Goal: Task Accomplishment & Management: Manage account settings

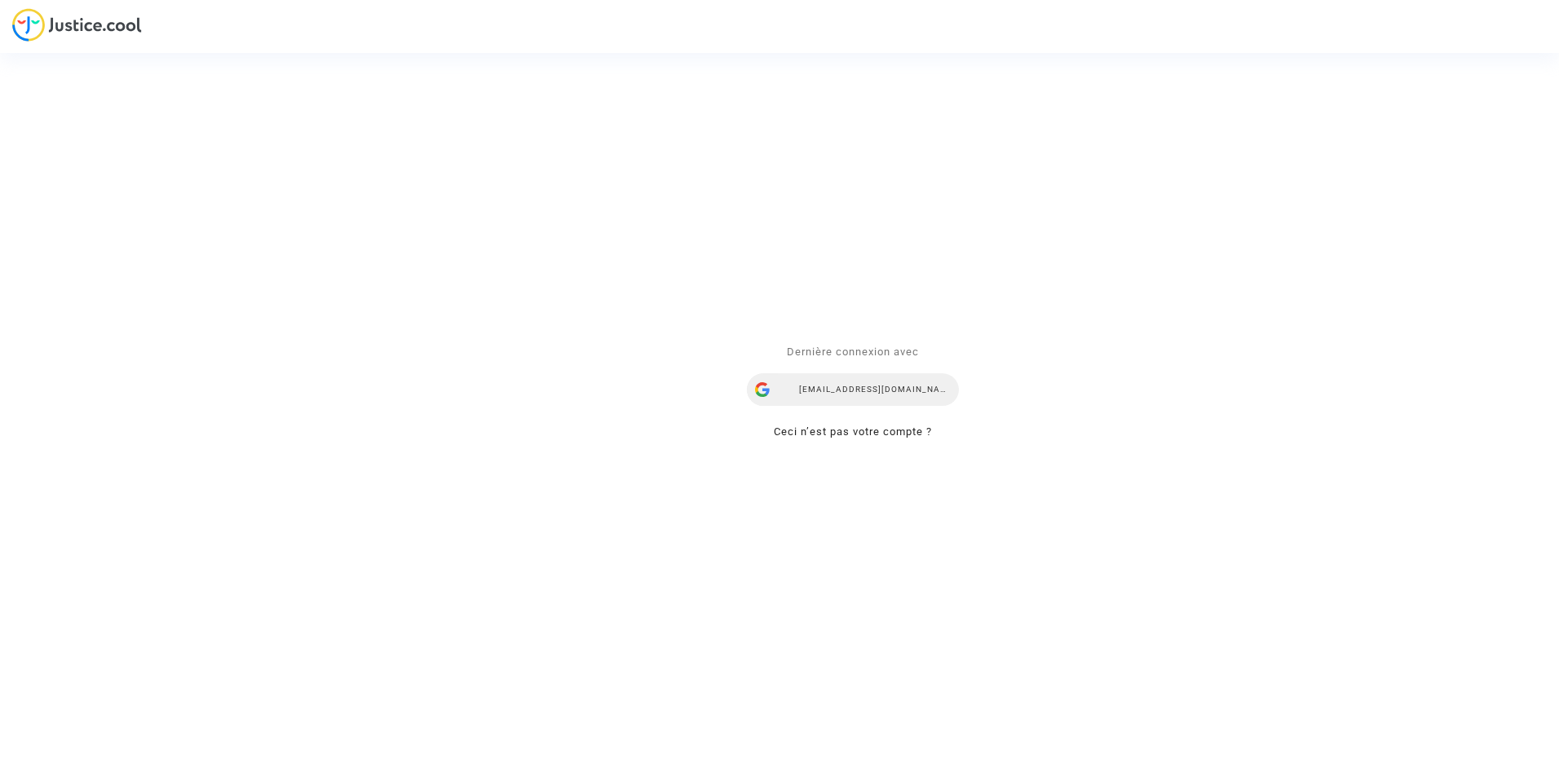
click at [832, 392] on div "[EMAIL_ADDRESS][DOMAIN_NAME]" at bounding box center [853, 390] width 212 height 32
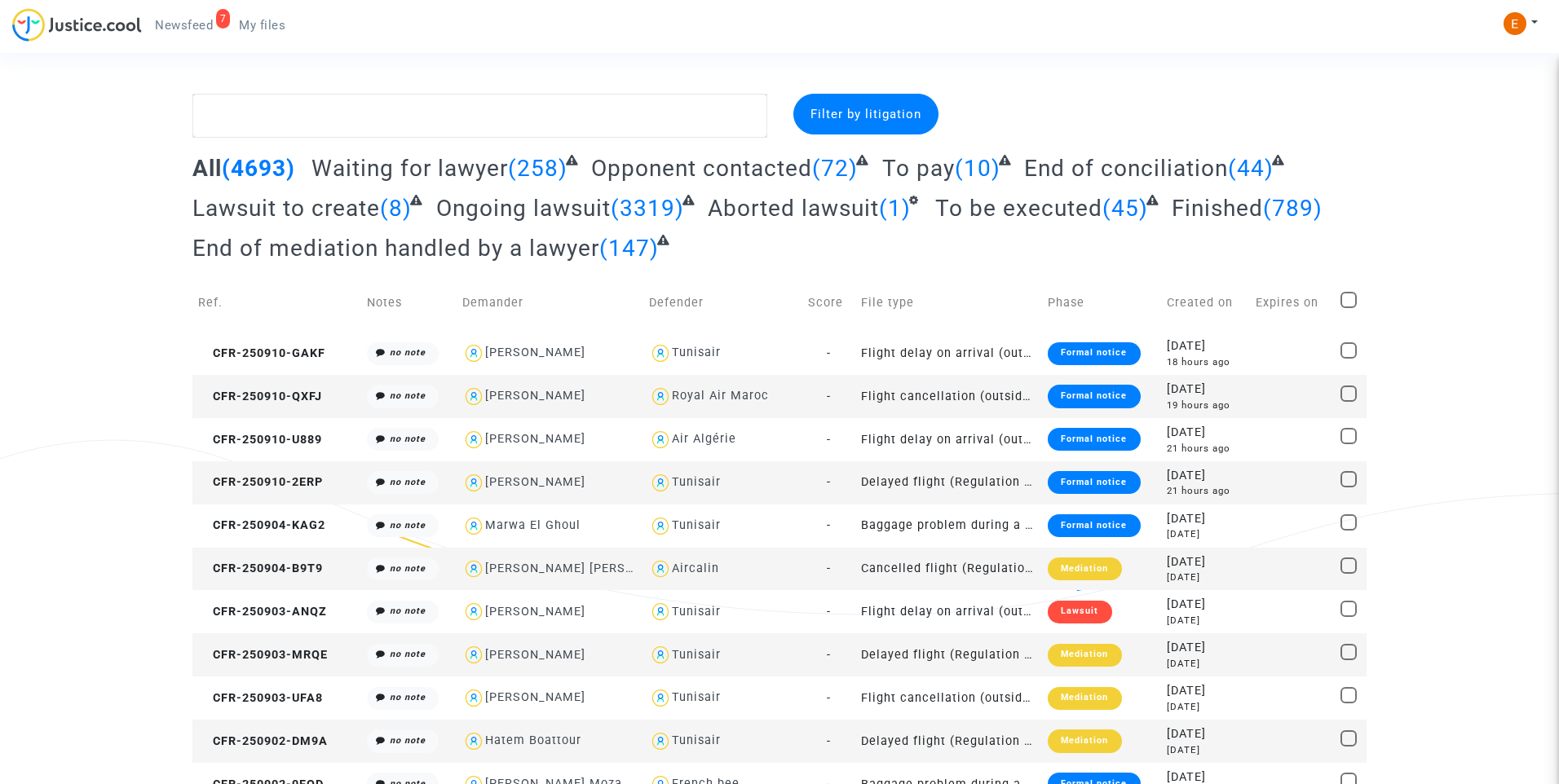
click at [191, 22] on span "Newsfeed" at bounding box center [184, 24] width 58 height 15
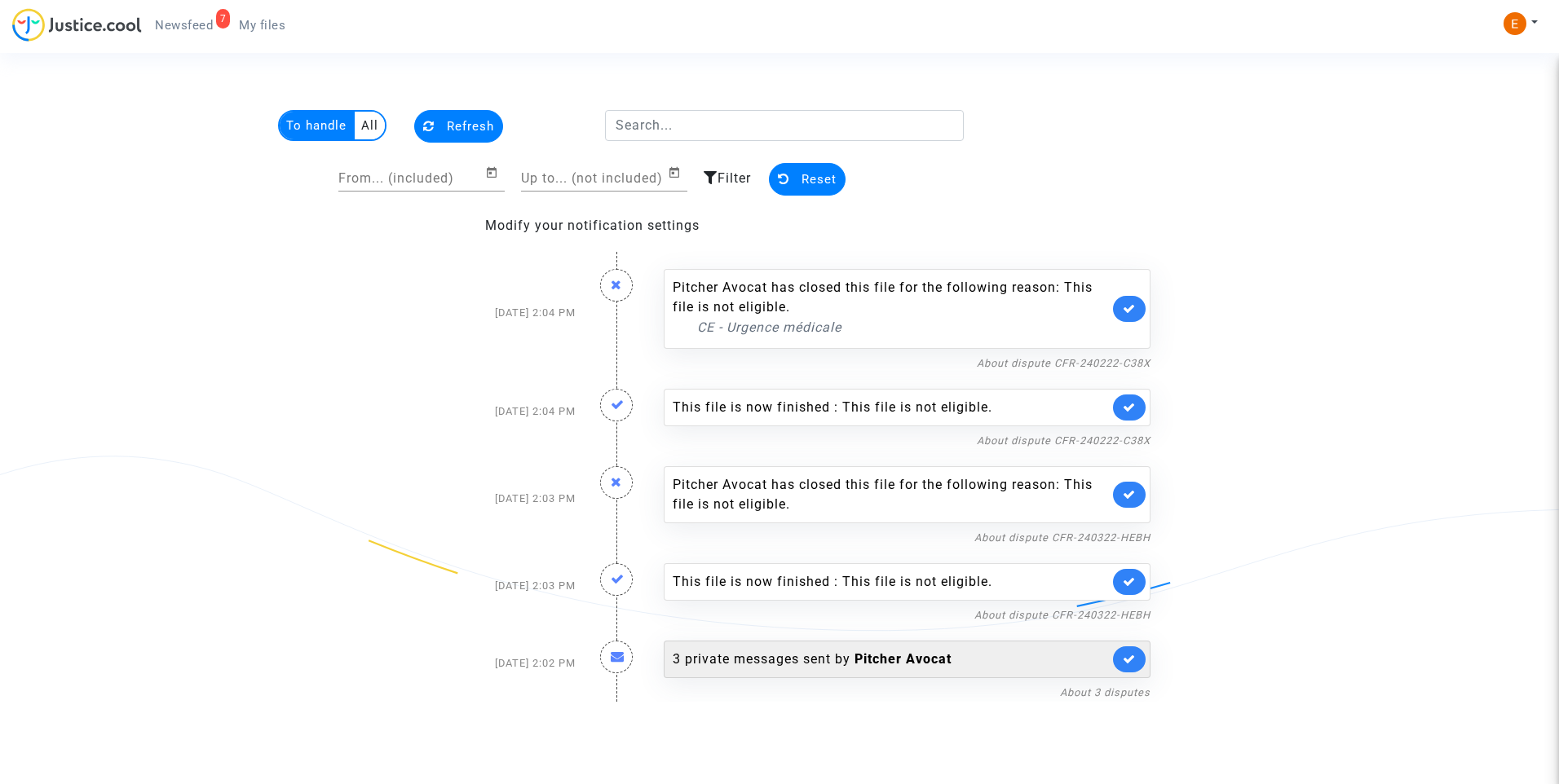
click at [811, 662] on div "3 private messages sent by Pitcher Avocat" at bounding box center [891, 659] width 437 height 20
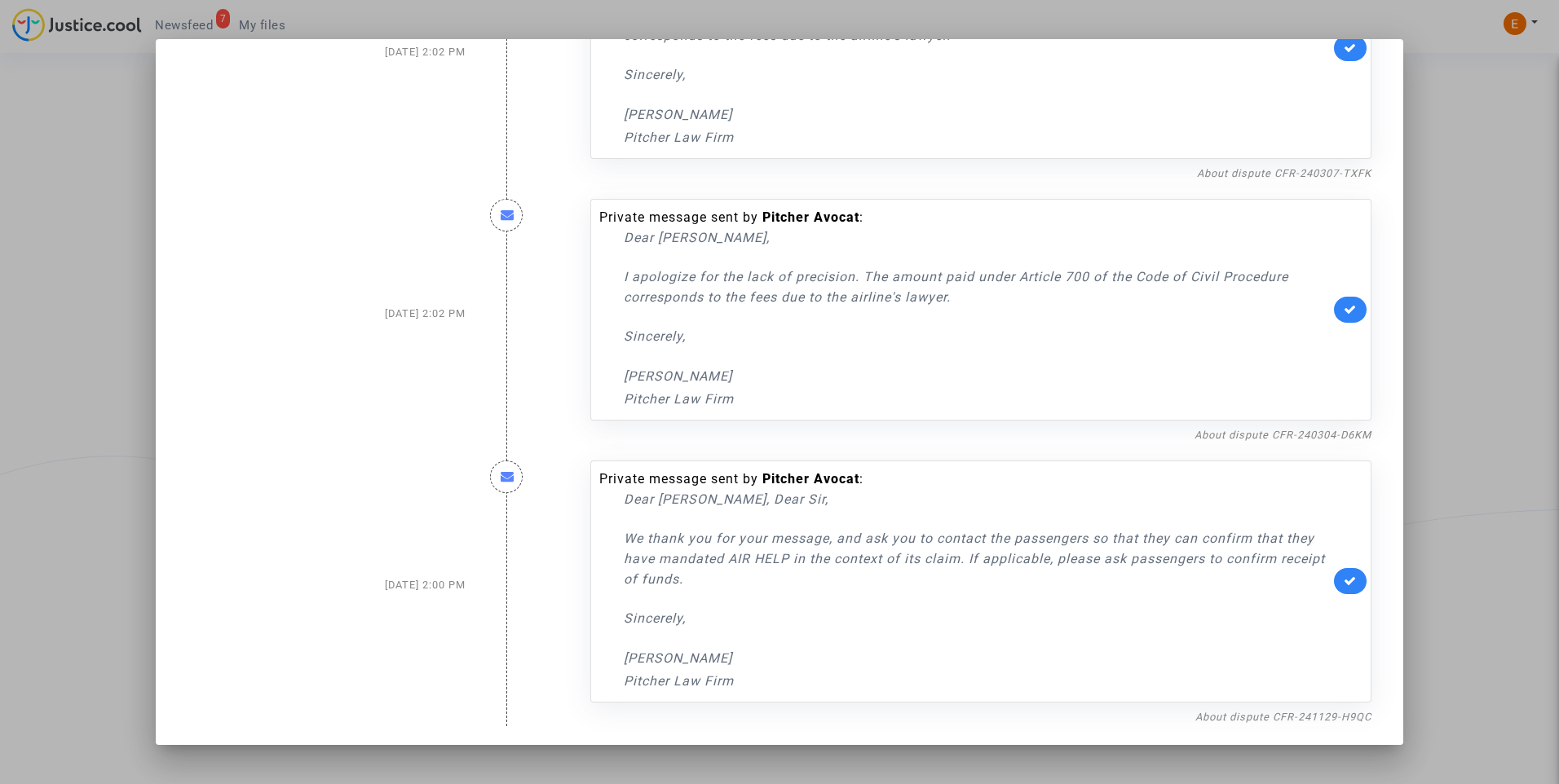
scroll to position [140, 0]
click at [1220, 437] on link "About dispute CFR-240304-D6KM" at bounding box center [1283, 433] width 177 height 13
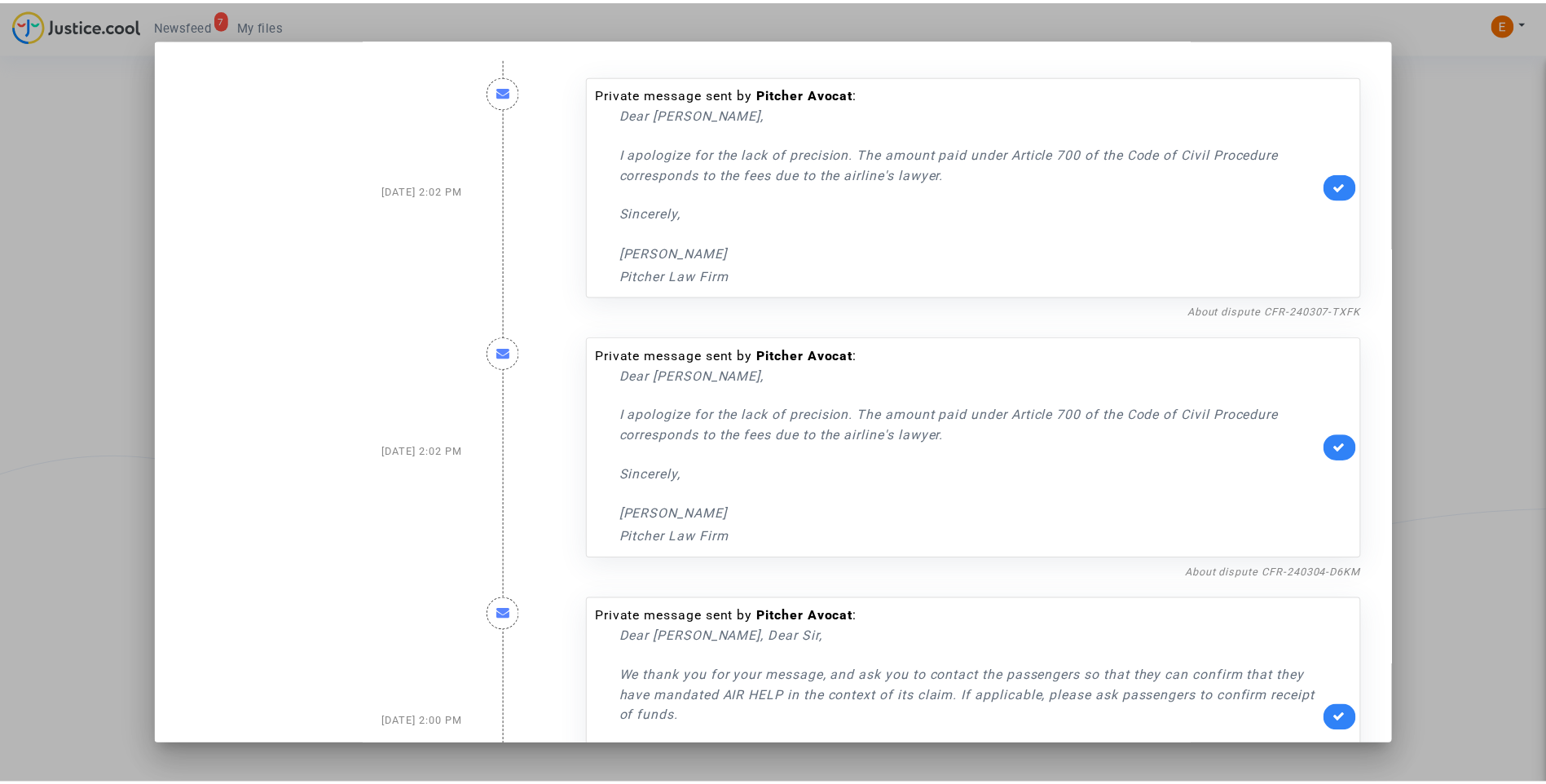
scroll to position [0, 0]
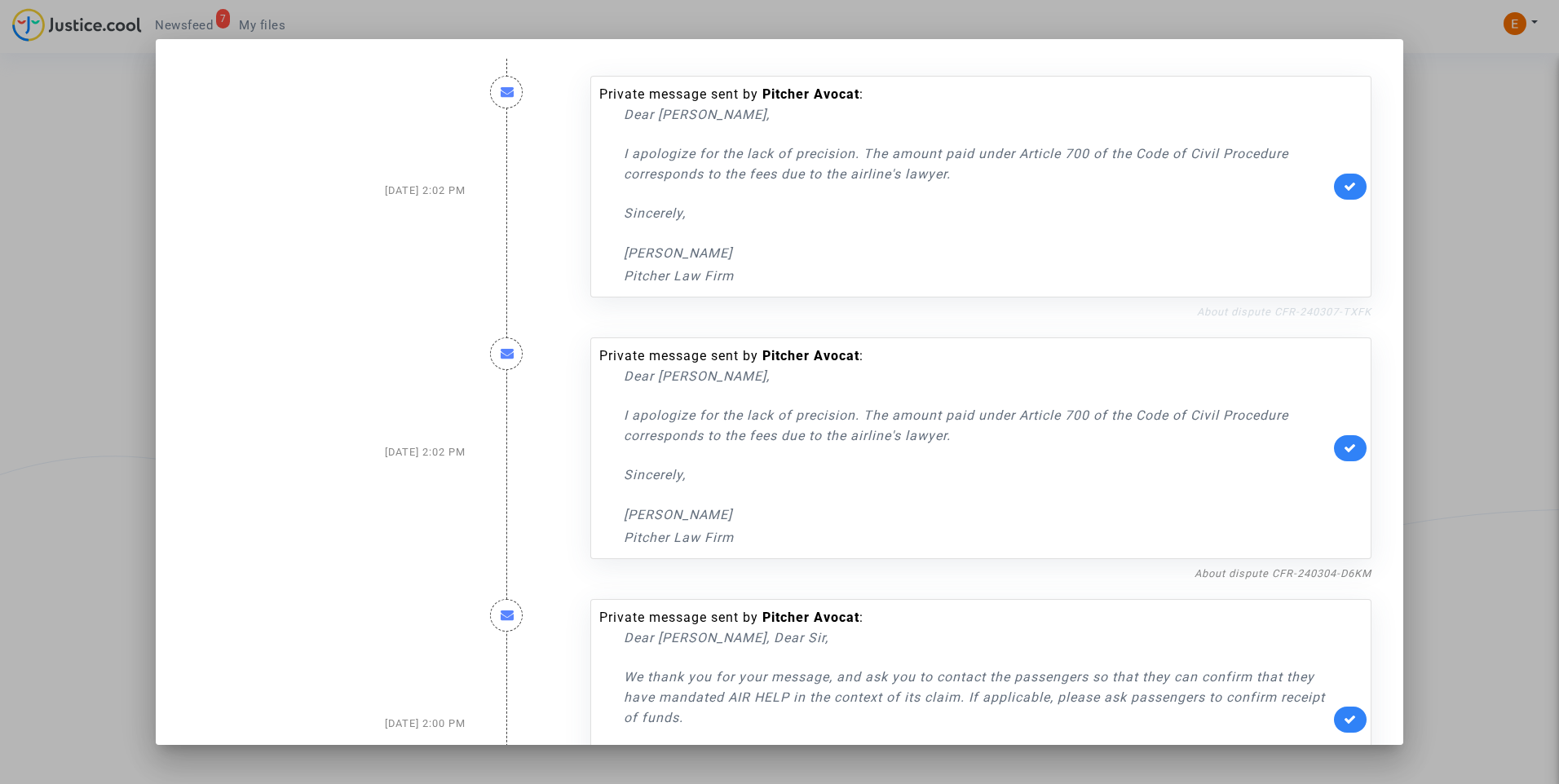
click at [1303, 309] on link "About dispute CFR-240307-TXFK" at bounding box center [1284, 311] width 175 height 13
drag, startPoint x: 1340, startPoint y: 448, endPoint x: 1340, endPoint y: 436, distance: 12.0
click at [1344, 448] on icon at bounding box center [1350, 447] width 13 height 13
click at [1344, 187] on icon at bounding box center [1350, 186] width 13 height 13
click at [1468, 210] on div at bounding box center [780, 392] width 1559 height 784
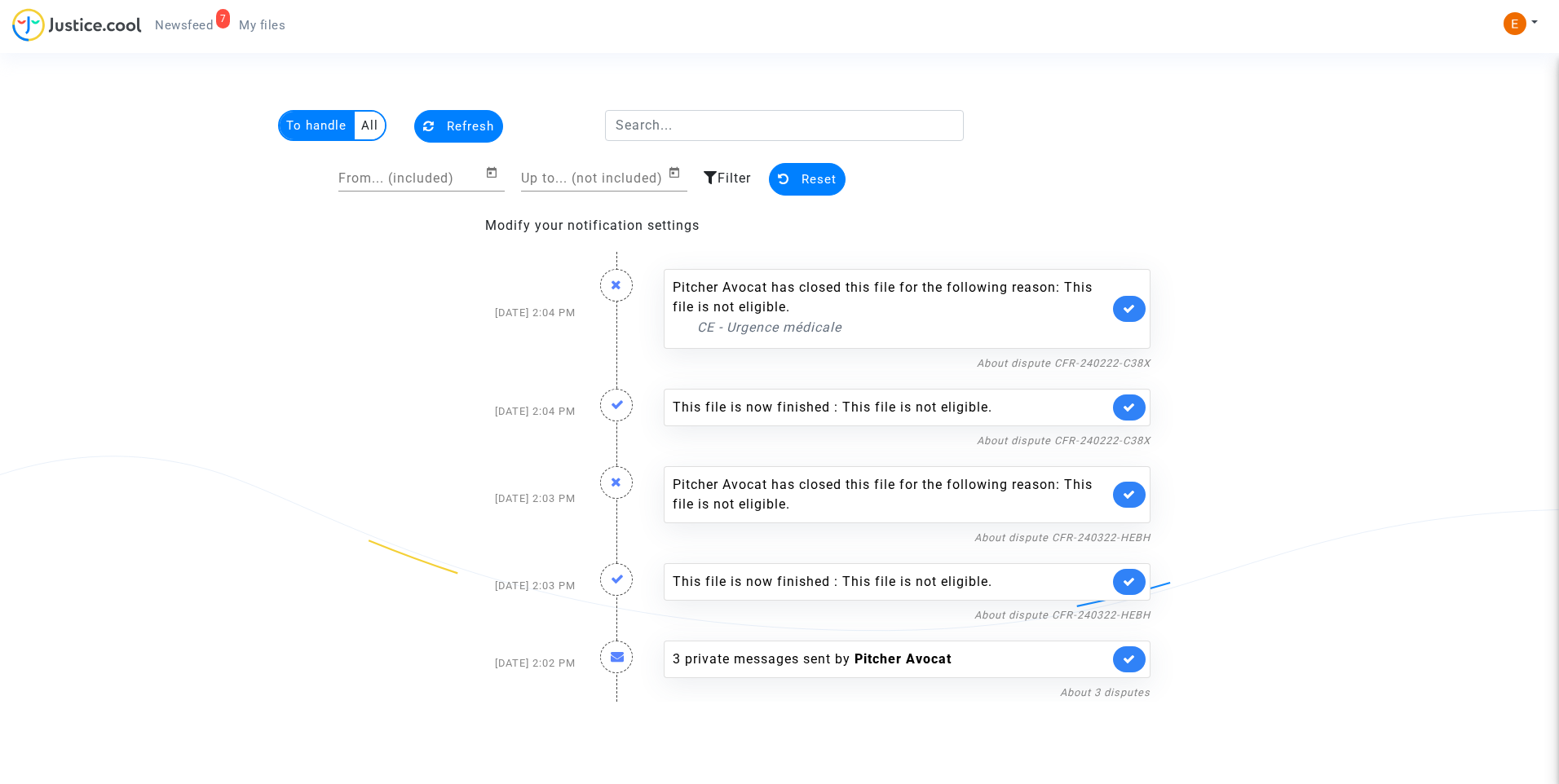
drag, startPoint x: 277, startPoint y: 20, endPoint x: 250, endPoint y: 20, distance: 27.0
click at [277, 20] on span "My files" at bounding box center [263, 24] width 47 height 15
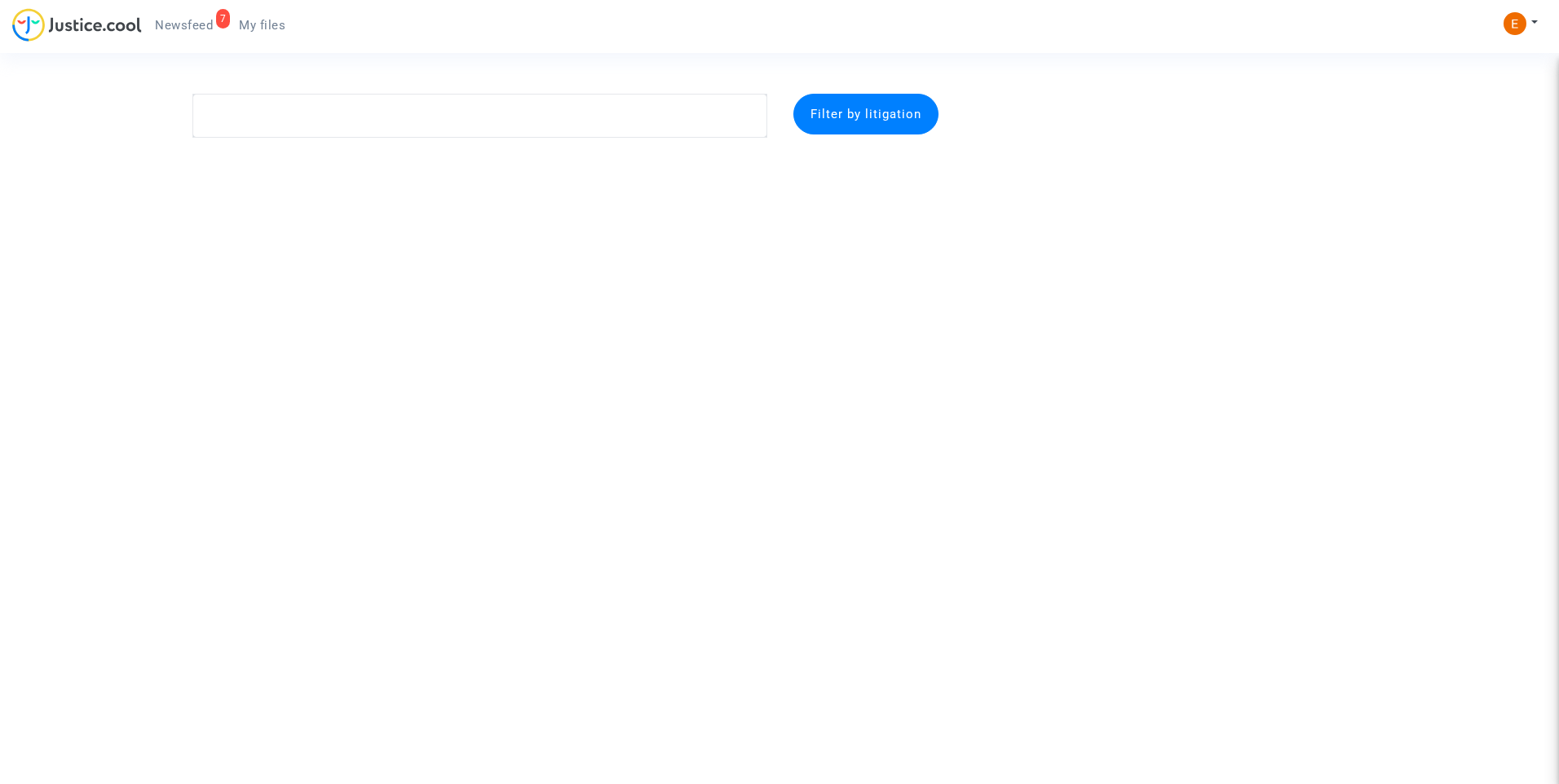
click at [201, 20] on span "Newsfeed" at bounding box center [184, 24] width 58 height 15
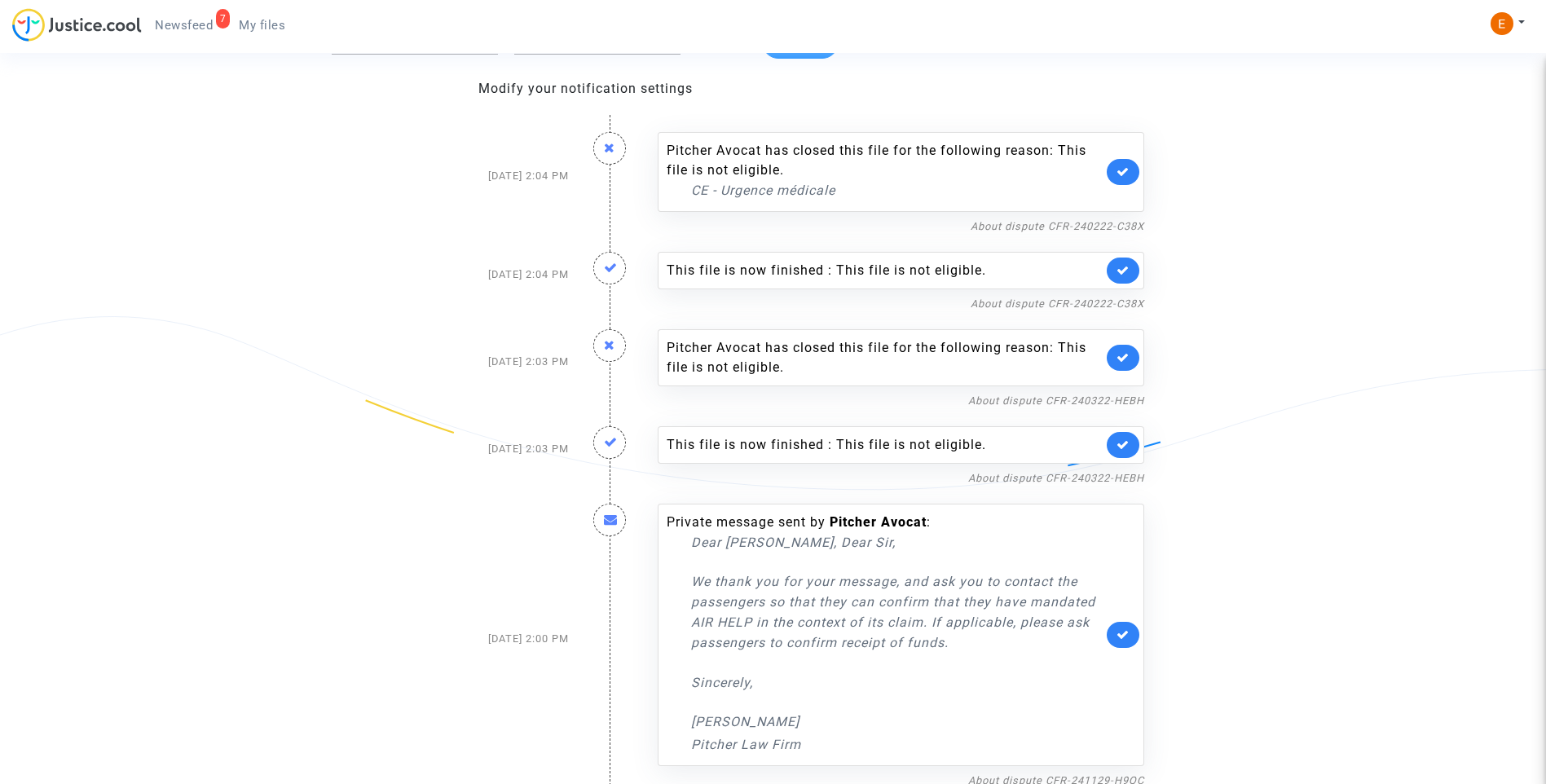
scroll to position [143, 0]
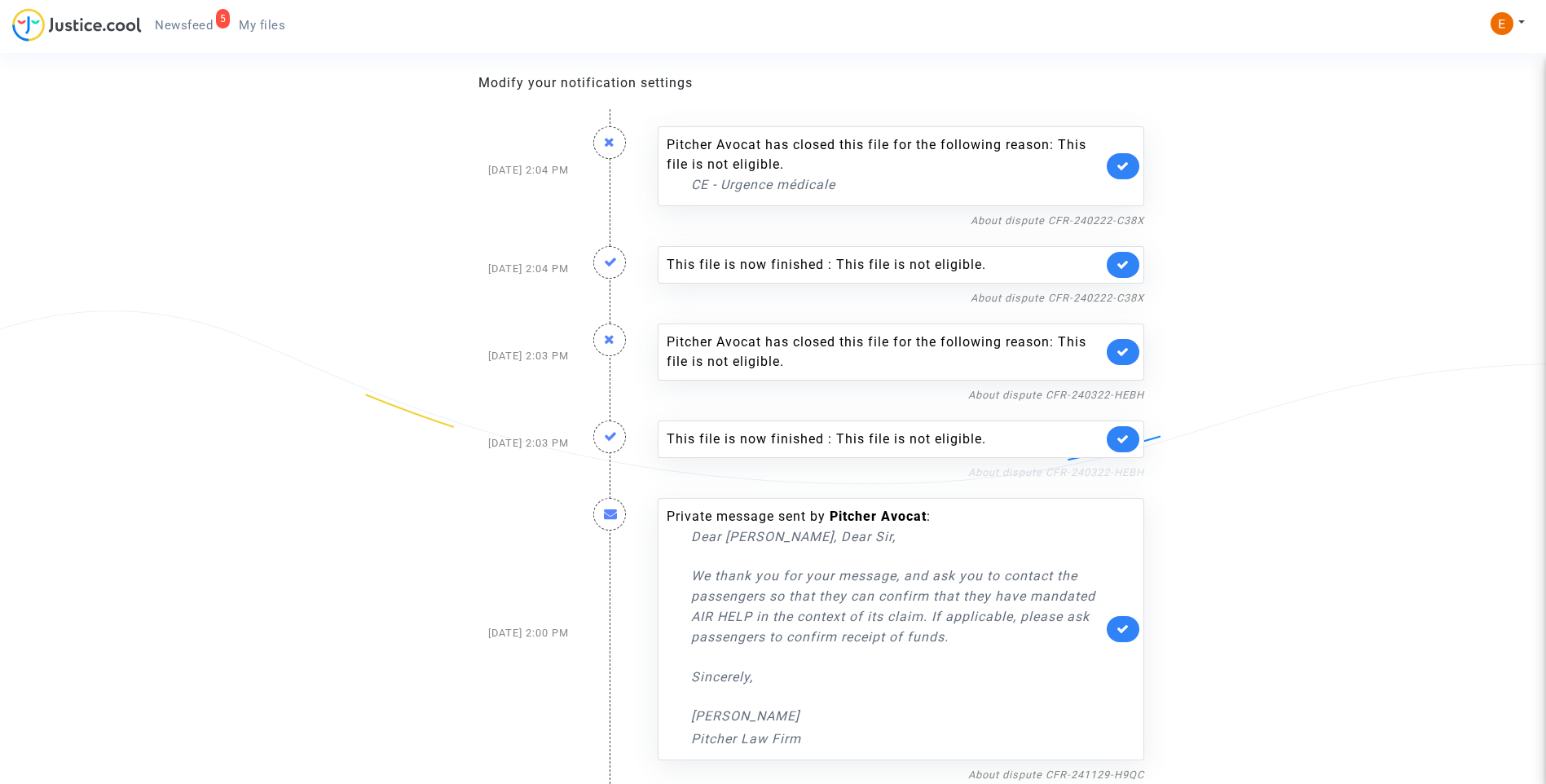
click at [1063, 472] on link "About dispute CFR-240322-HEBH" at bounding box center [1057, 472] width 176 height 13
click at [1131, 444] on link at bounding box center [1122, 439] width 32 height 26
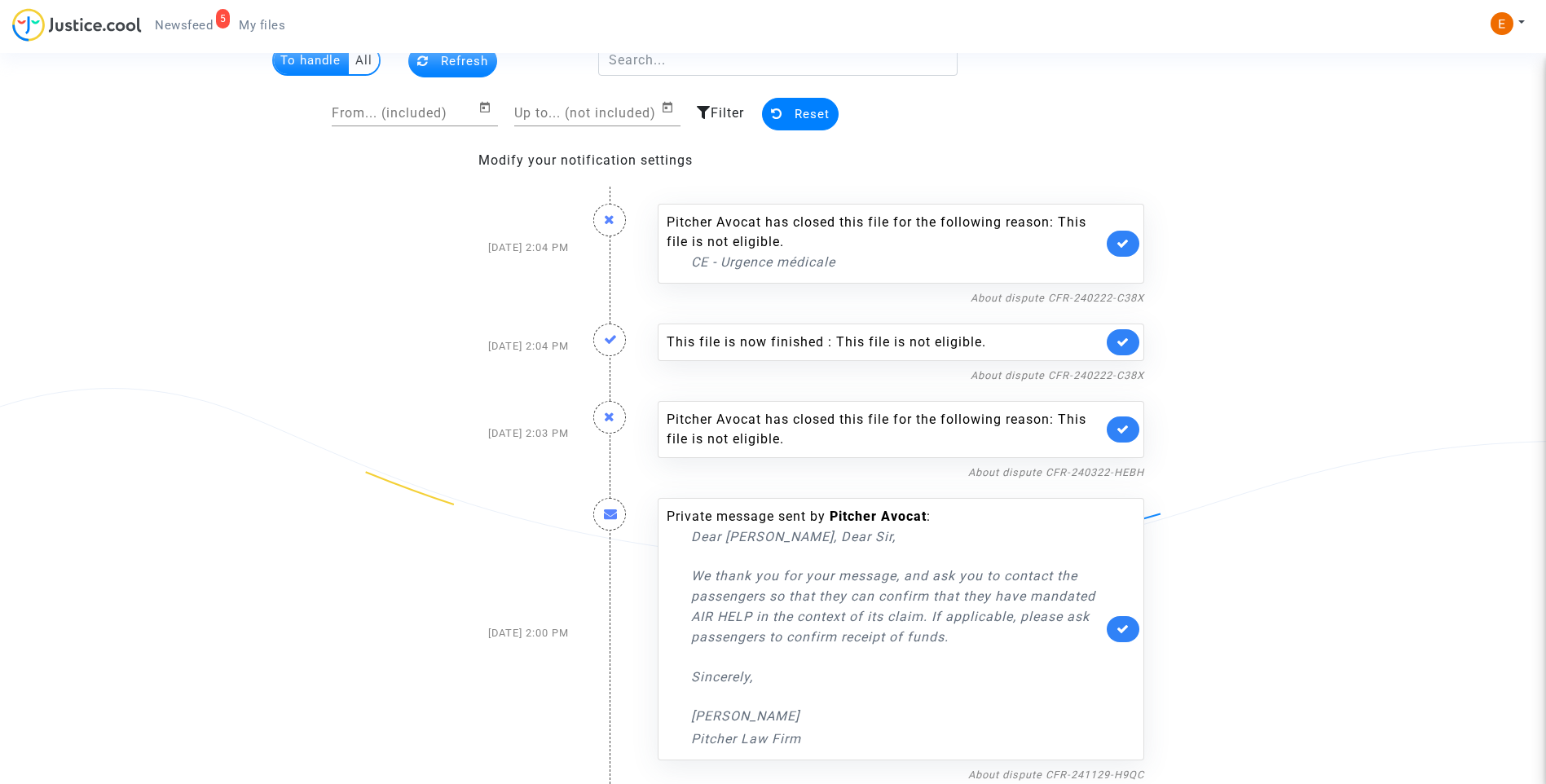
scroll to position [65, 0]
click at [1125, 425] on icon at bounding box center [1122, 429] width 13 height 13
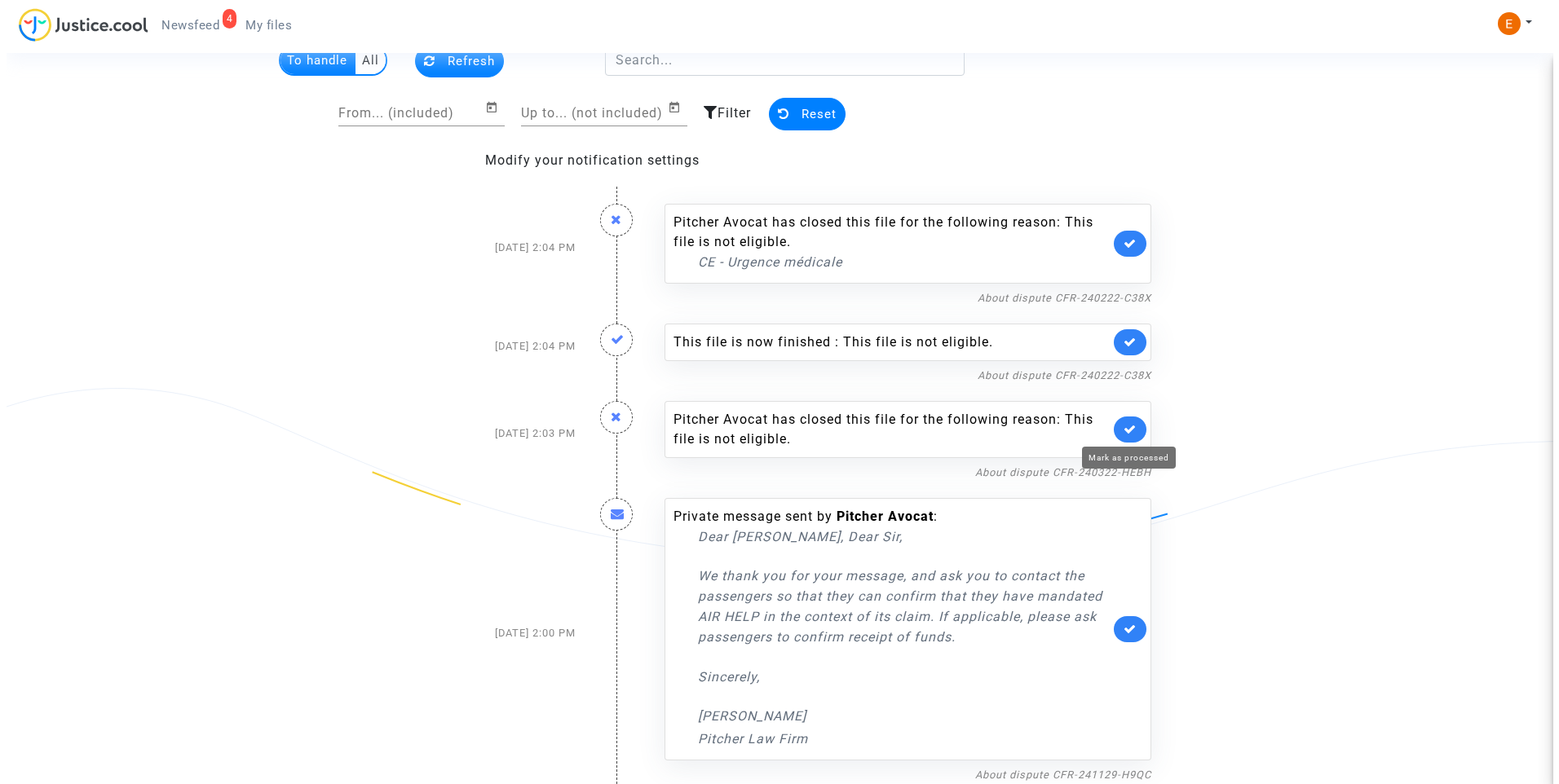
scroll to position [0, 0]
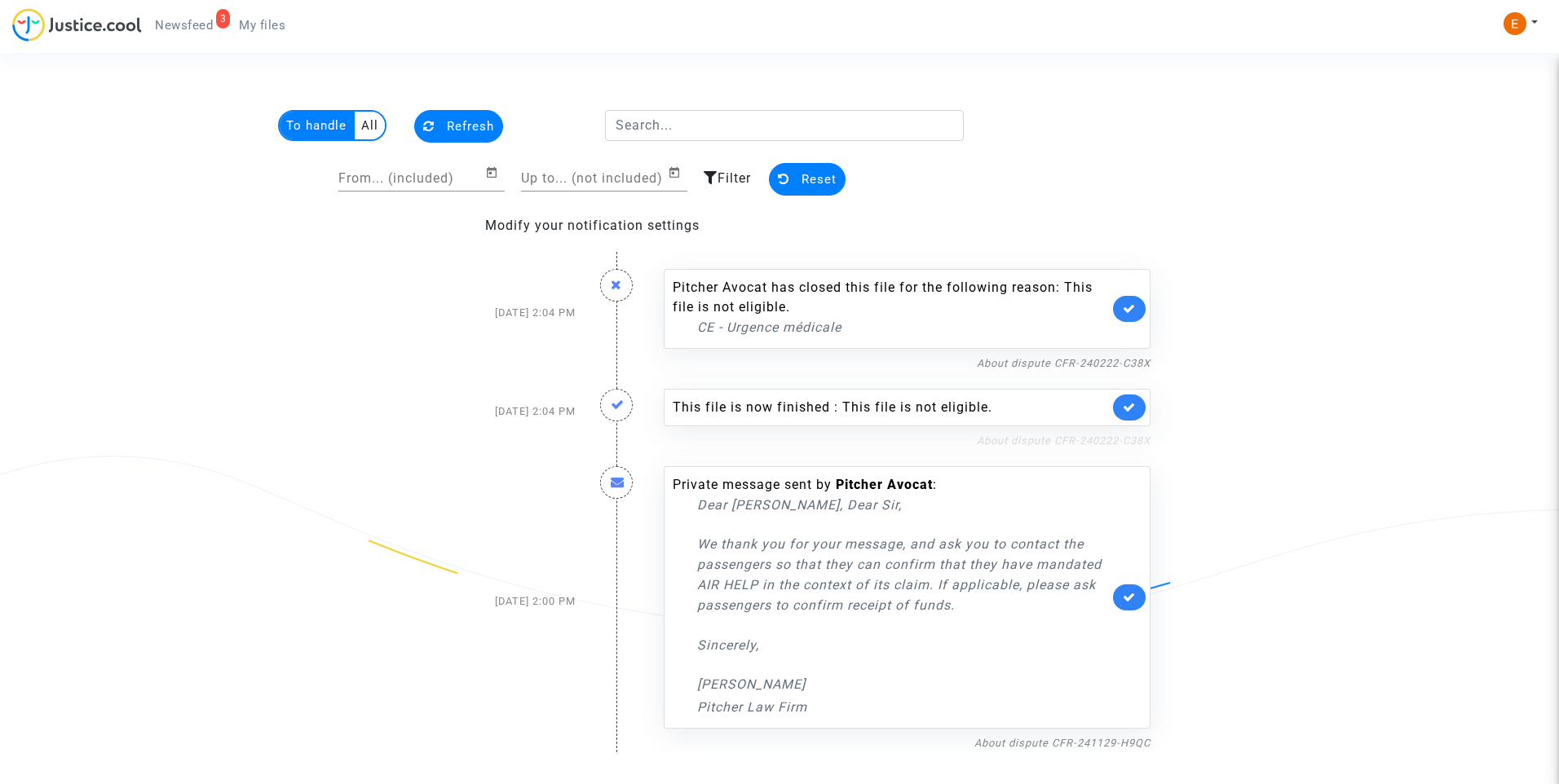
click at [1088, 441] on link "About dispute CFR-240222-C38X" at bounding box center [1064, 440] width 174 height 13
click at [1140, 400] on link at bounding box center [1128, 407] width 32 height 26
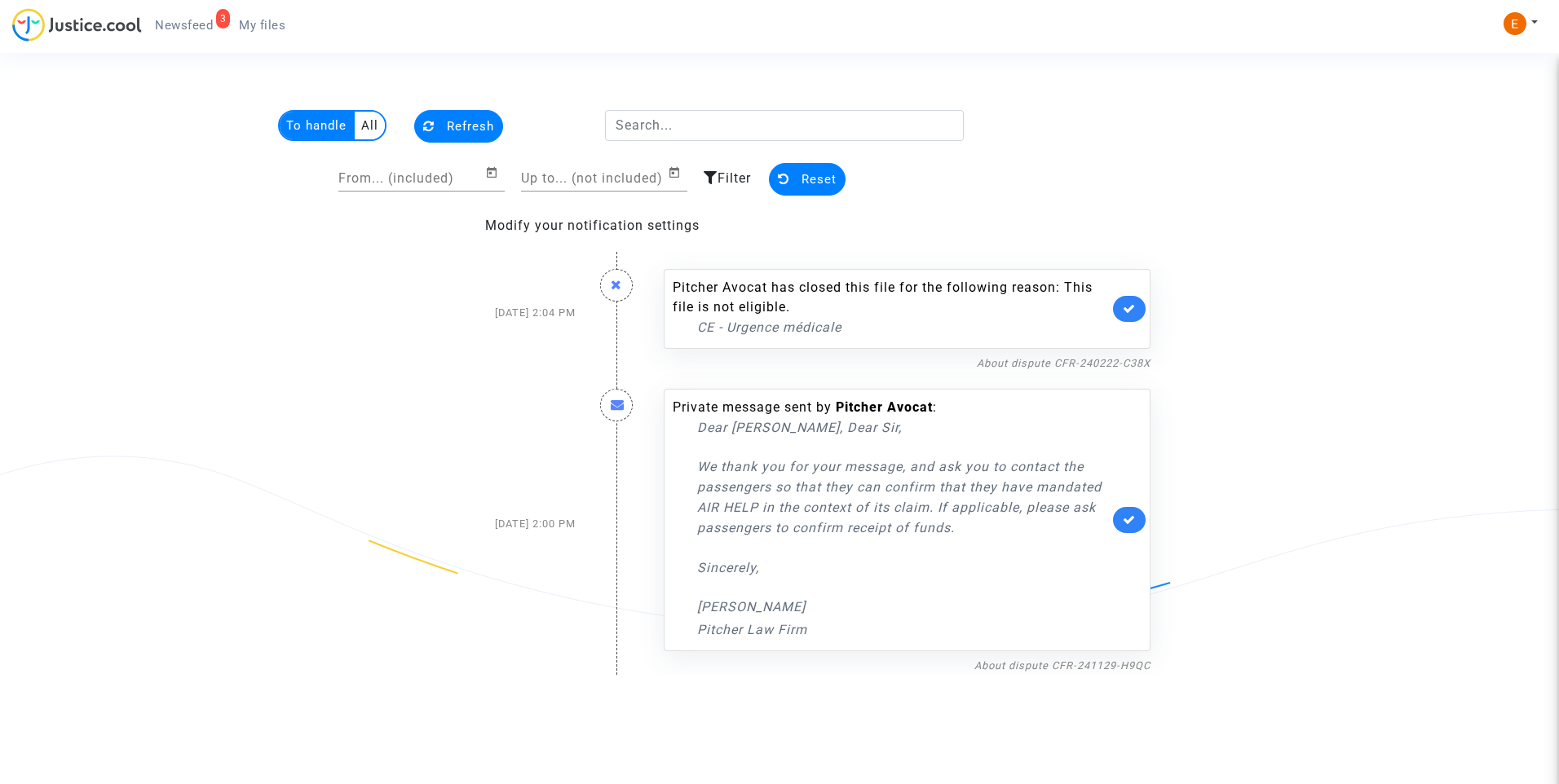
click at [1137, 305] on link at bounding box center [1128, 309] width 32 height 26
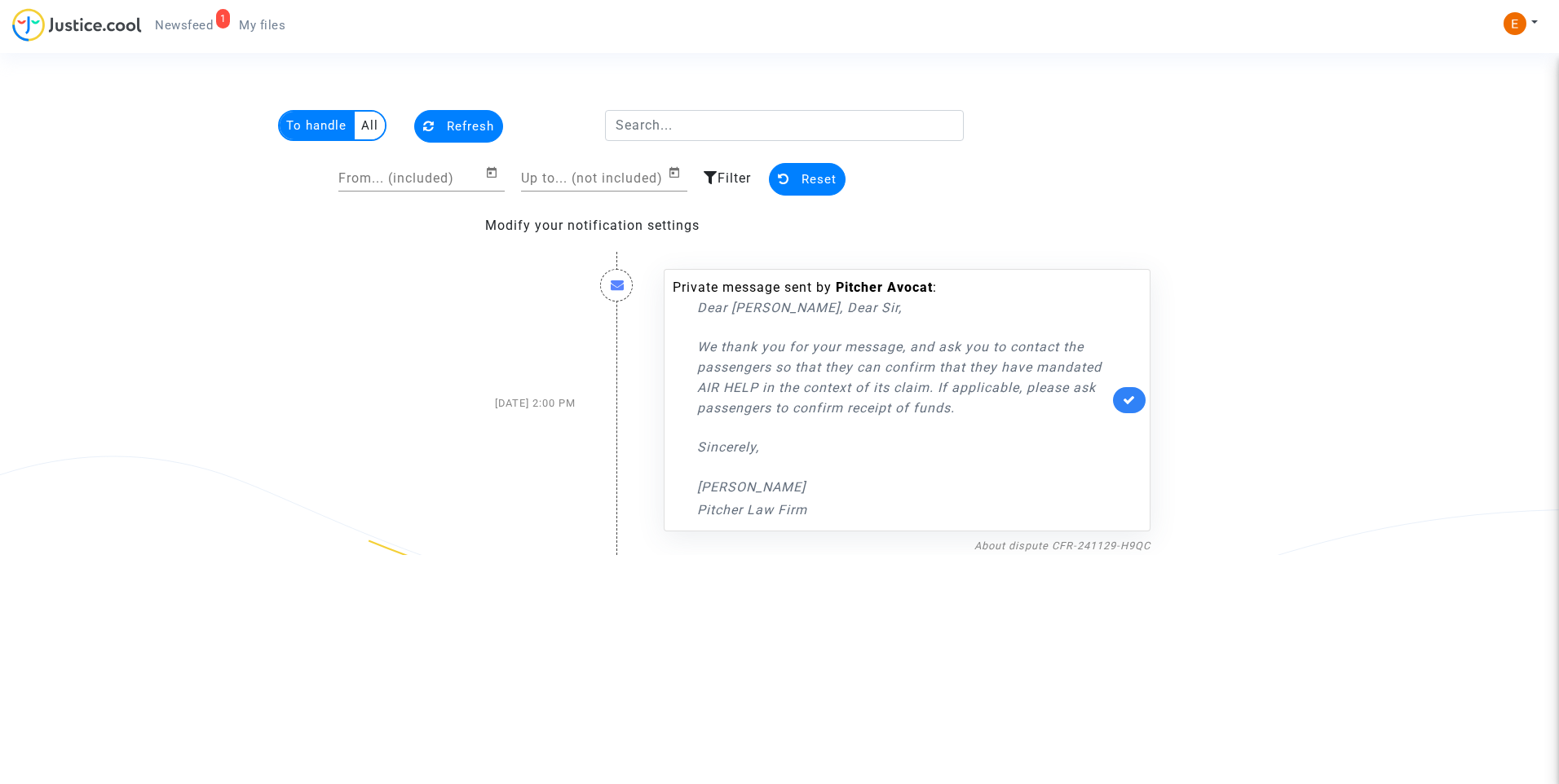
click at [1246, 210] on newsfeed "To handle All Refresh From... (included) Up to... (not included) Filter Reset M…" at bounding box center [780, 333] width 1174 height 445
drag, startPoint x: 269, startPoint y: 26, endPoint x: 240, endPoint y: 27, distance: 29.0
click at [269, 26] on span "My files" at bounding box center [263, 24] width 47 height 15
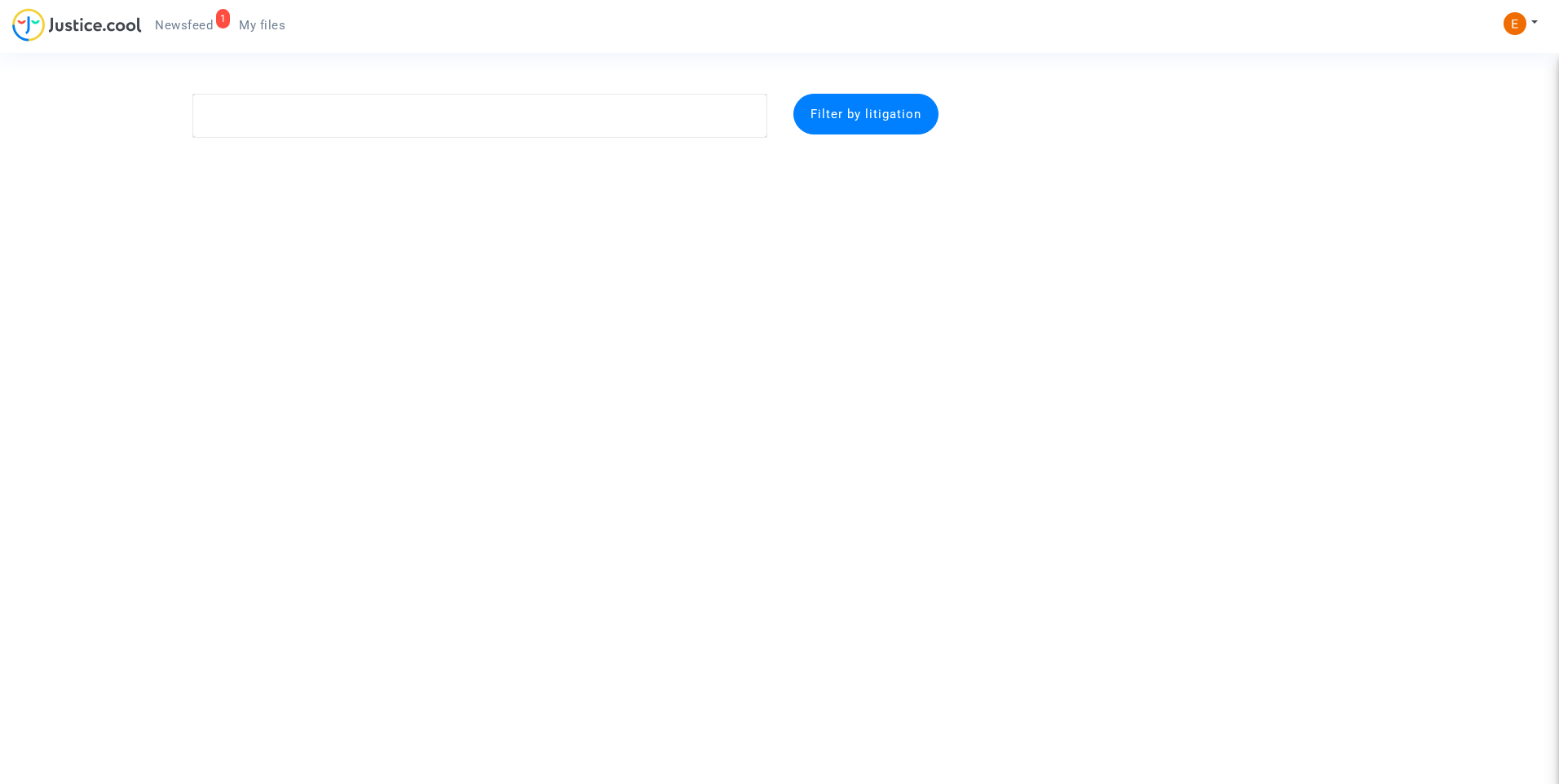
click at [175, 27] on span "Newsfeed" at bounding box center [184, 24] width 58 height 15
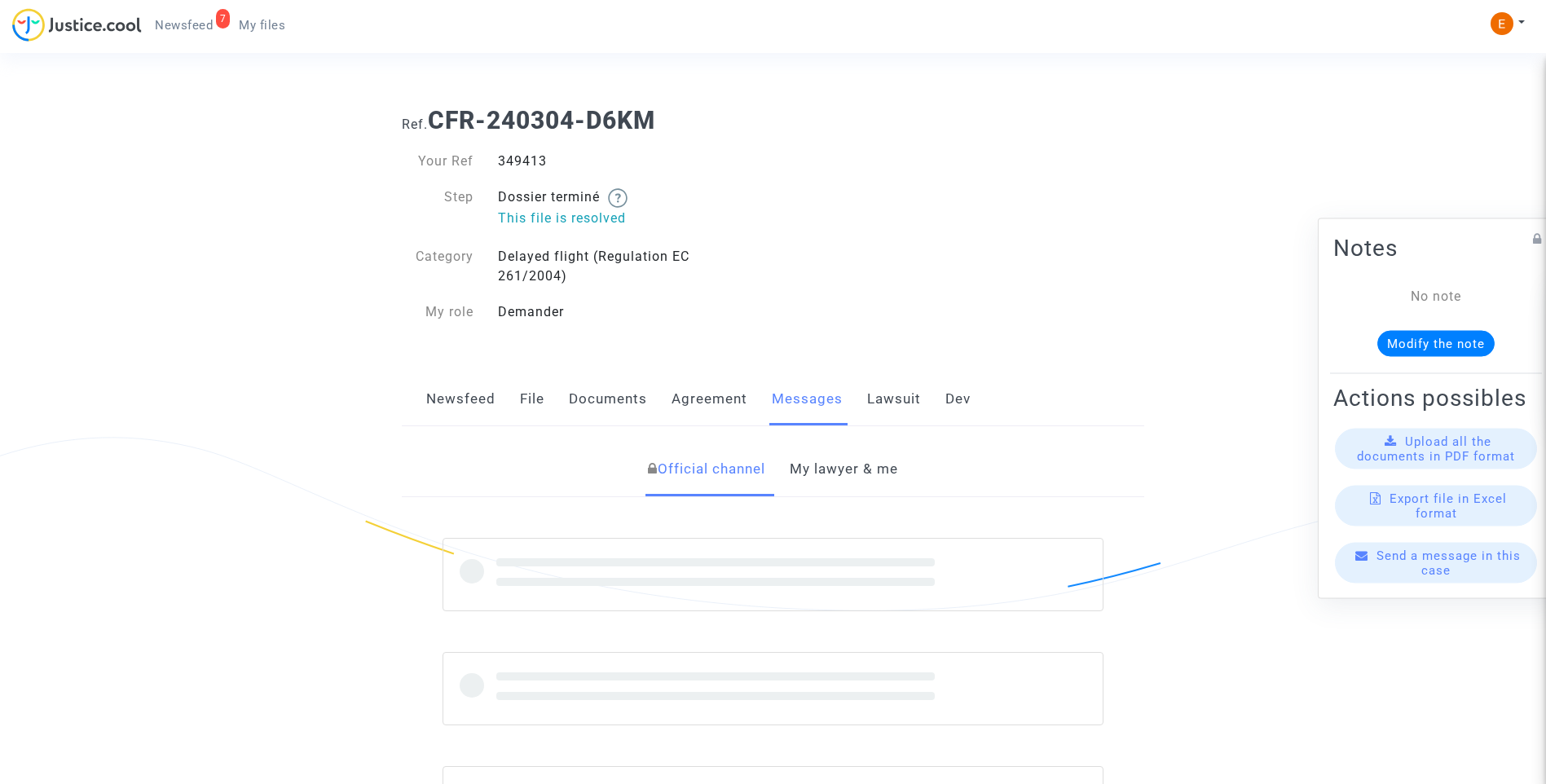
click at [522, 164] on div "349413" at bounding box center [629, 161] width 288 height 20
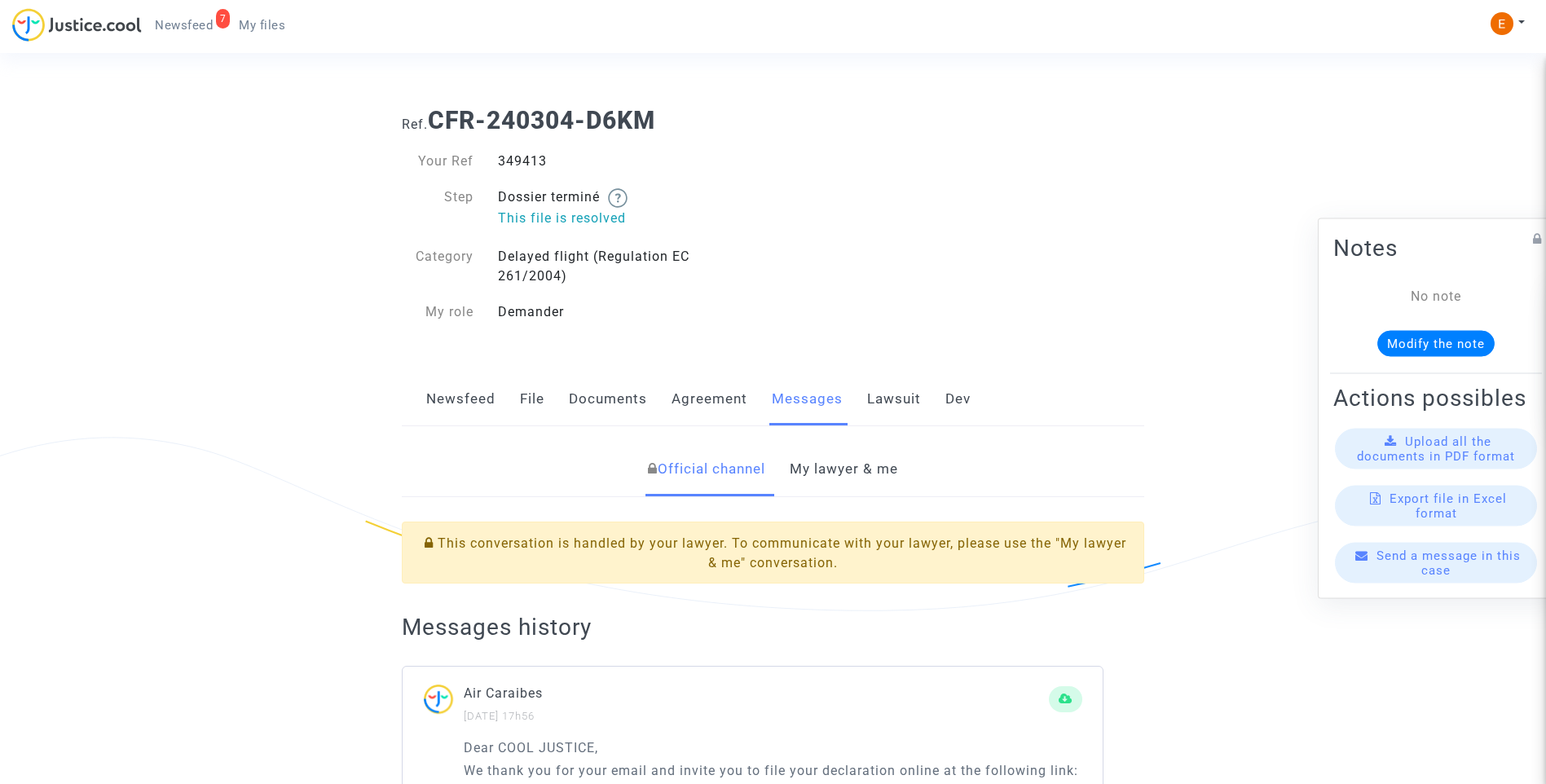
click at [522, 164] on div "349413" at bounding box center [629, 161] width 288 height 20
copy div "349413"
click at [867, 474] on link "My lawyer & me" at bounding box center [844, 469] width 108 height 54
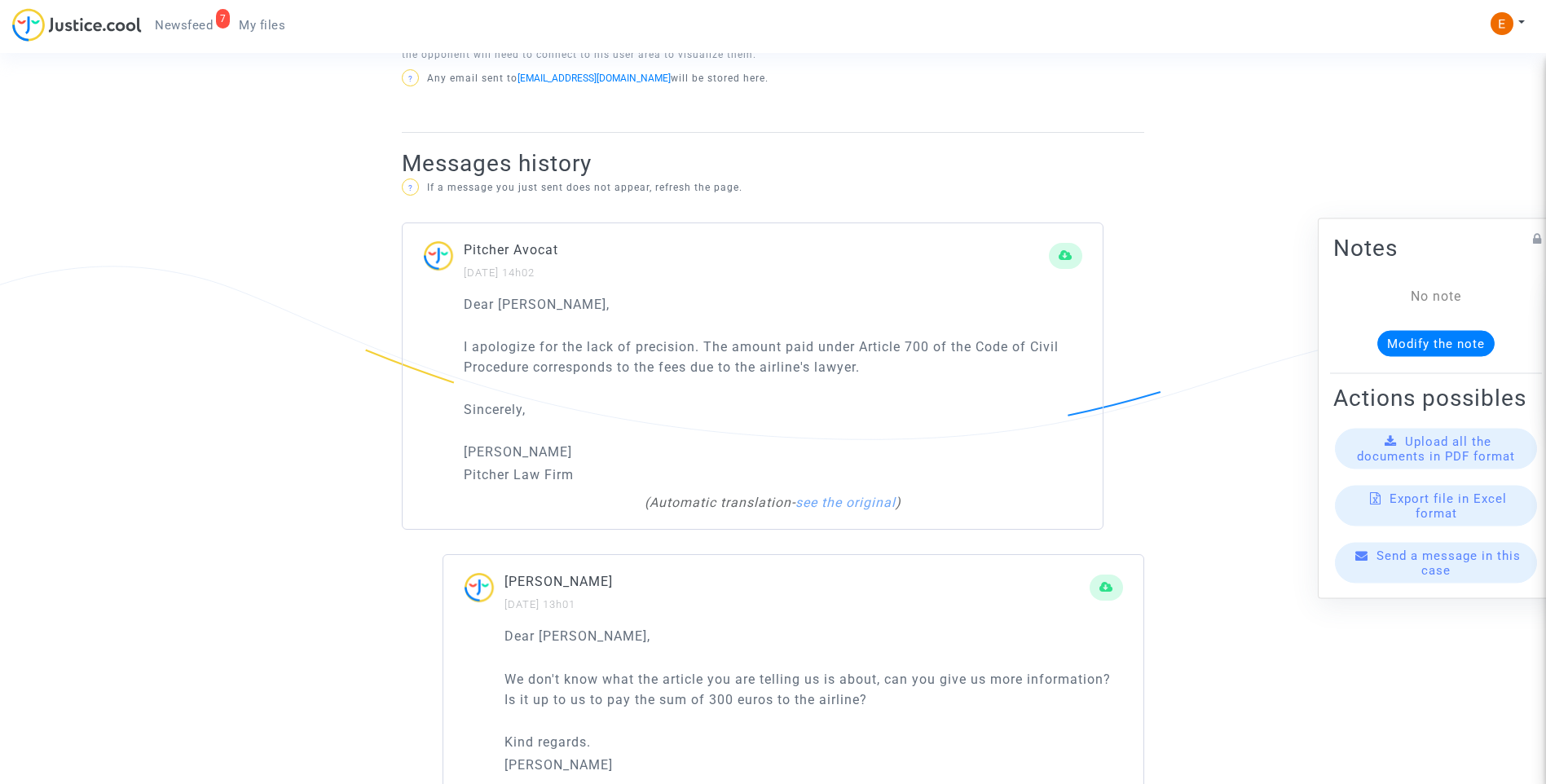
scroll to position [1059, 0]
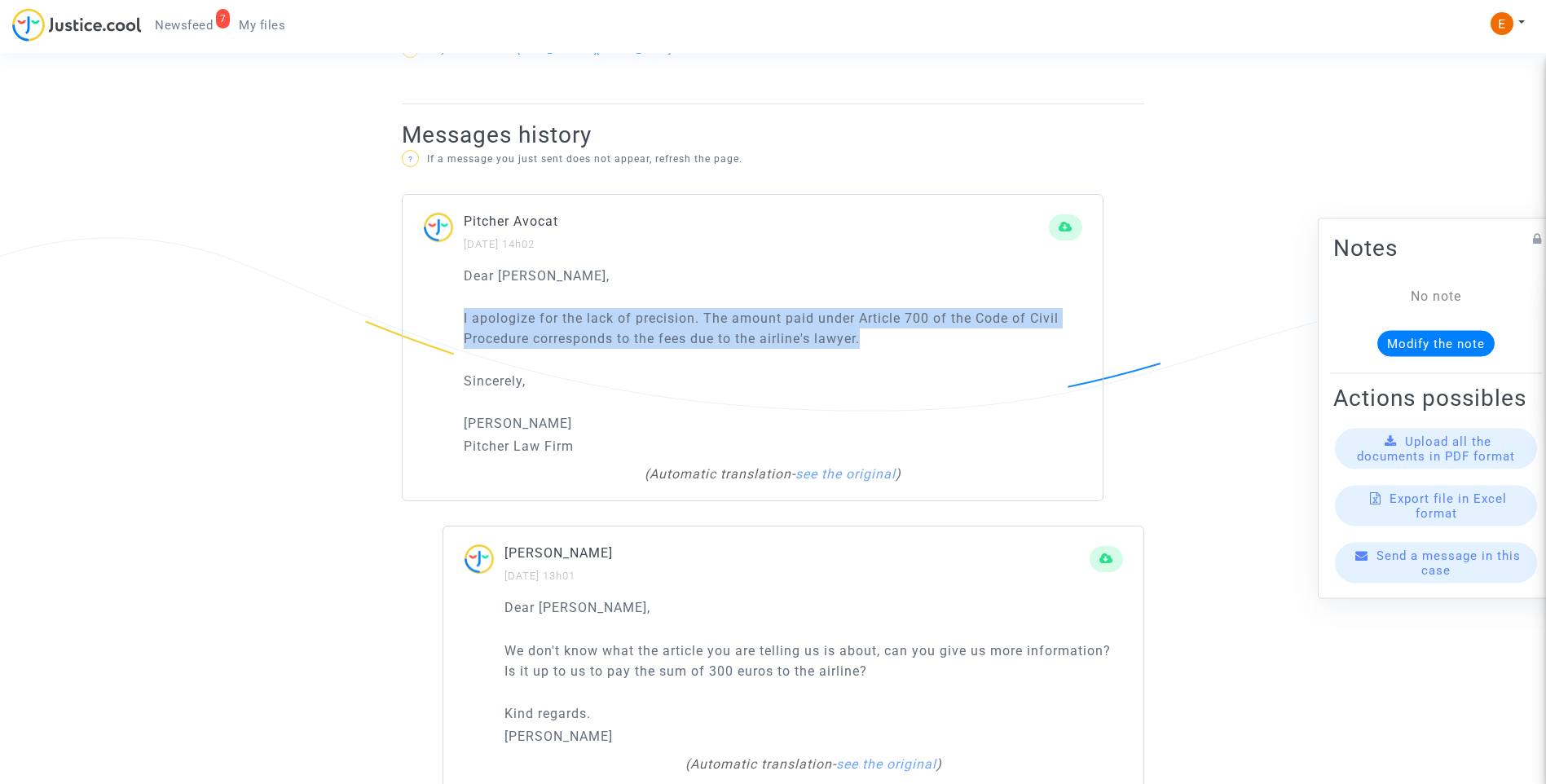
drag, startPoint x: 925, startPoint y: 342, endPoint x: 418, endPoint y: 319, distance: 507.5
click at [418, 319] on div "Dear Erik, I apologize for the lack of precision. The amount paid under Article…" at bounding box center [752, 383] width 700 height 235
drag, startPoint x: 418, startPoint y: 319, endPoint x: 578, endPoint y: 336, distance: 160.9
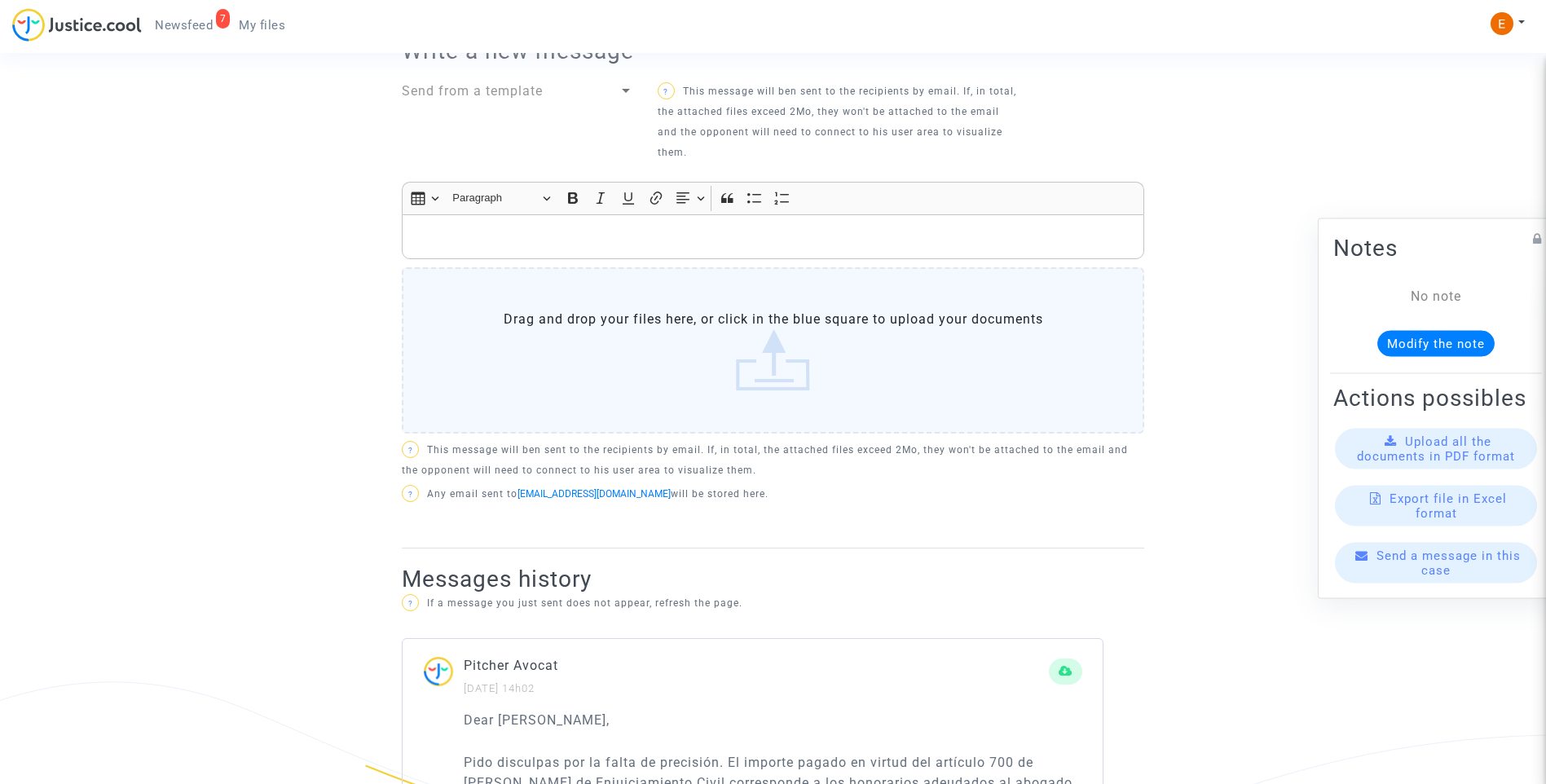
scroll to position [570, 0]
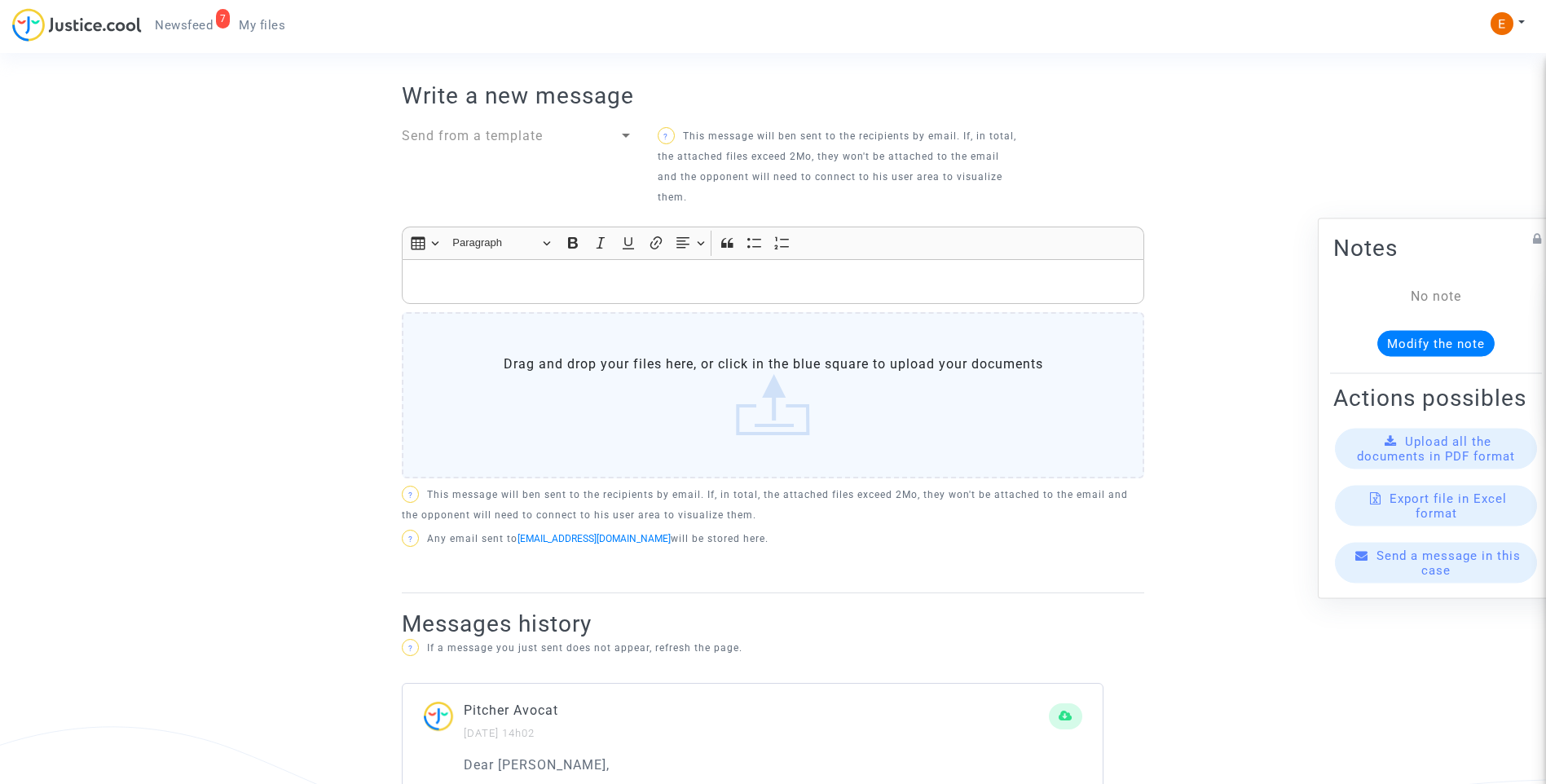
click at [184, 24] on span "Newsfeed" at bounding box center [184, 24] width 58 height 15
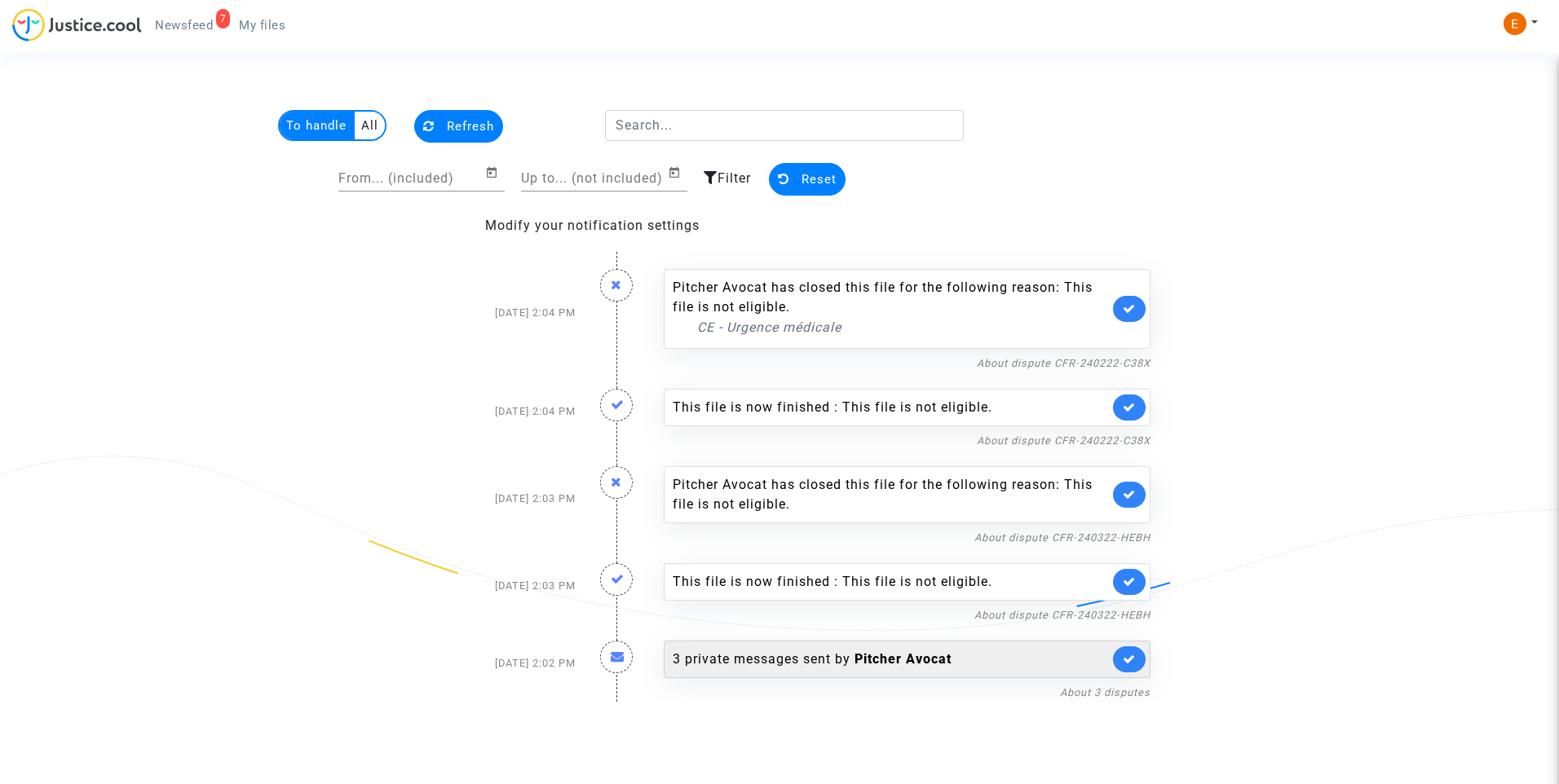
click at [795, 658] on div "3 private messages sent by Pitcher Avocat" at bounding box center [891, 659] width 437 height 20
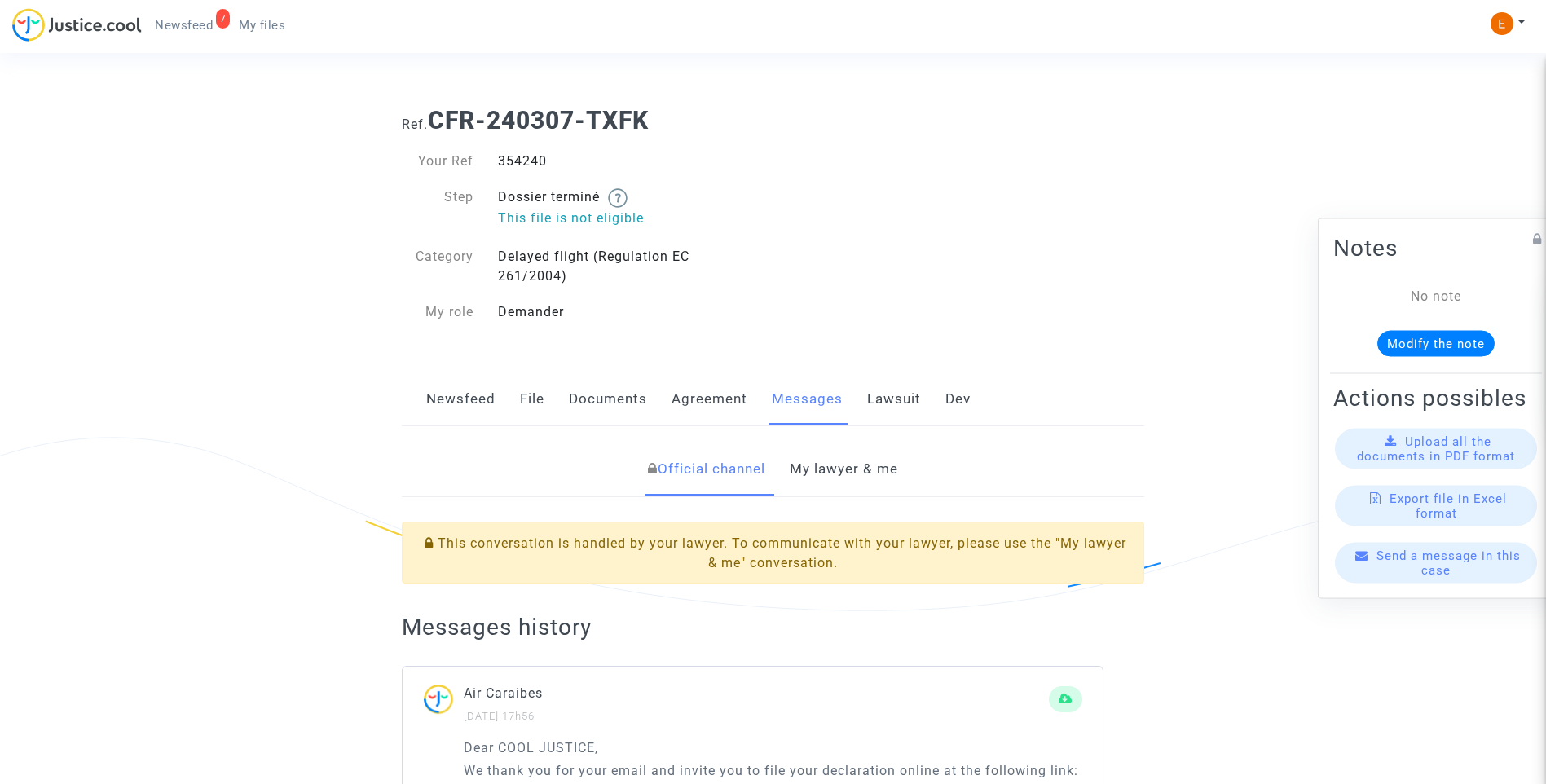
click at [522, 164] on div "354240" at bounding box center [629, 161] width 288 height 20
copy div "354240"
click at [875, 465] on link "My lawyer & me" at bounding box center [844, 469] width 108 height 54
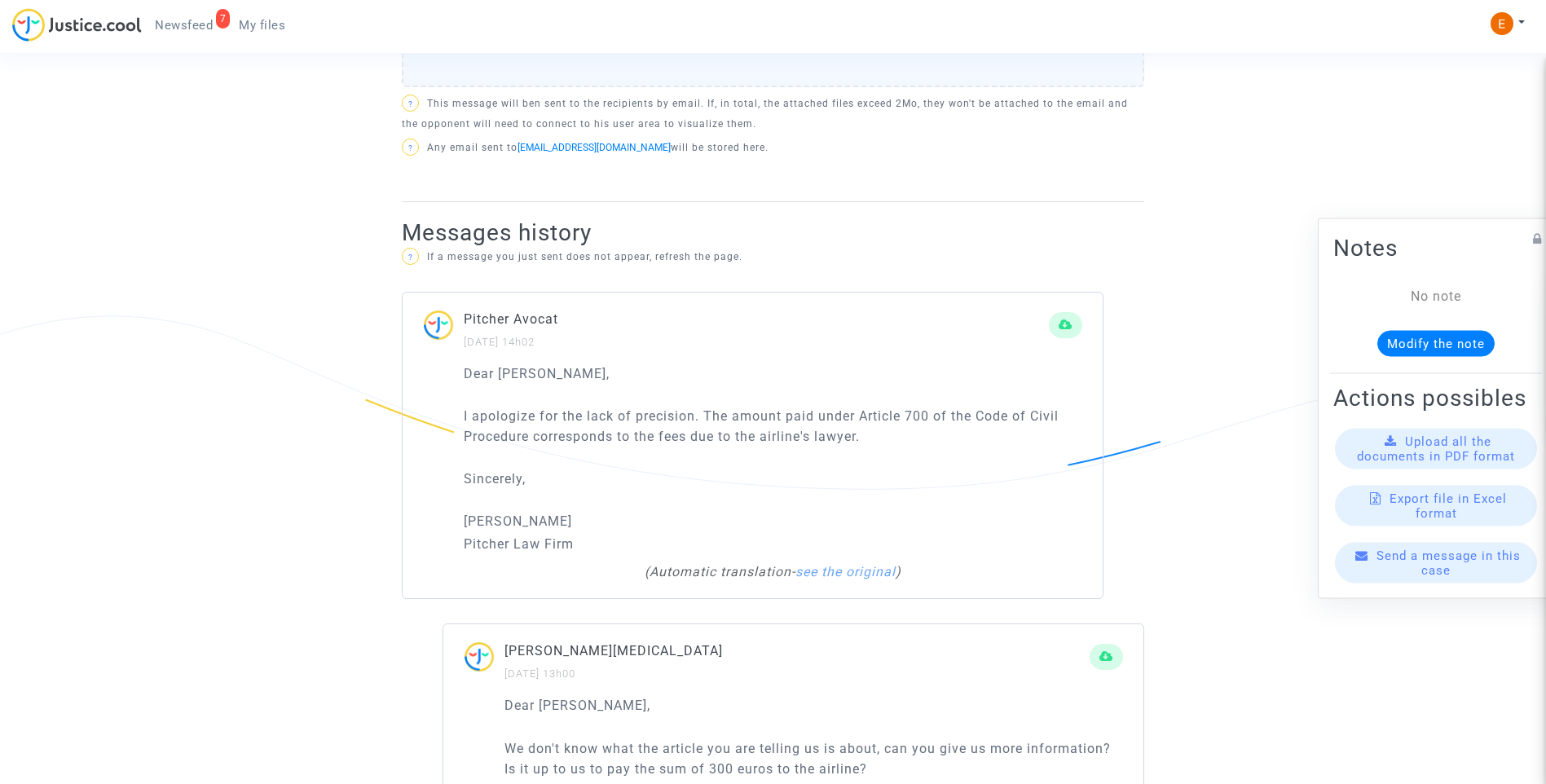
scroll to position [978, 0]
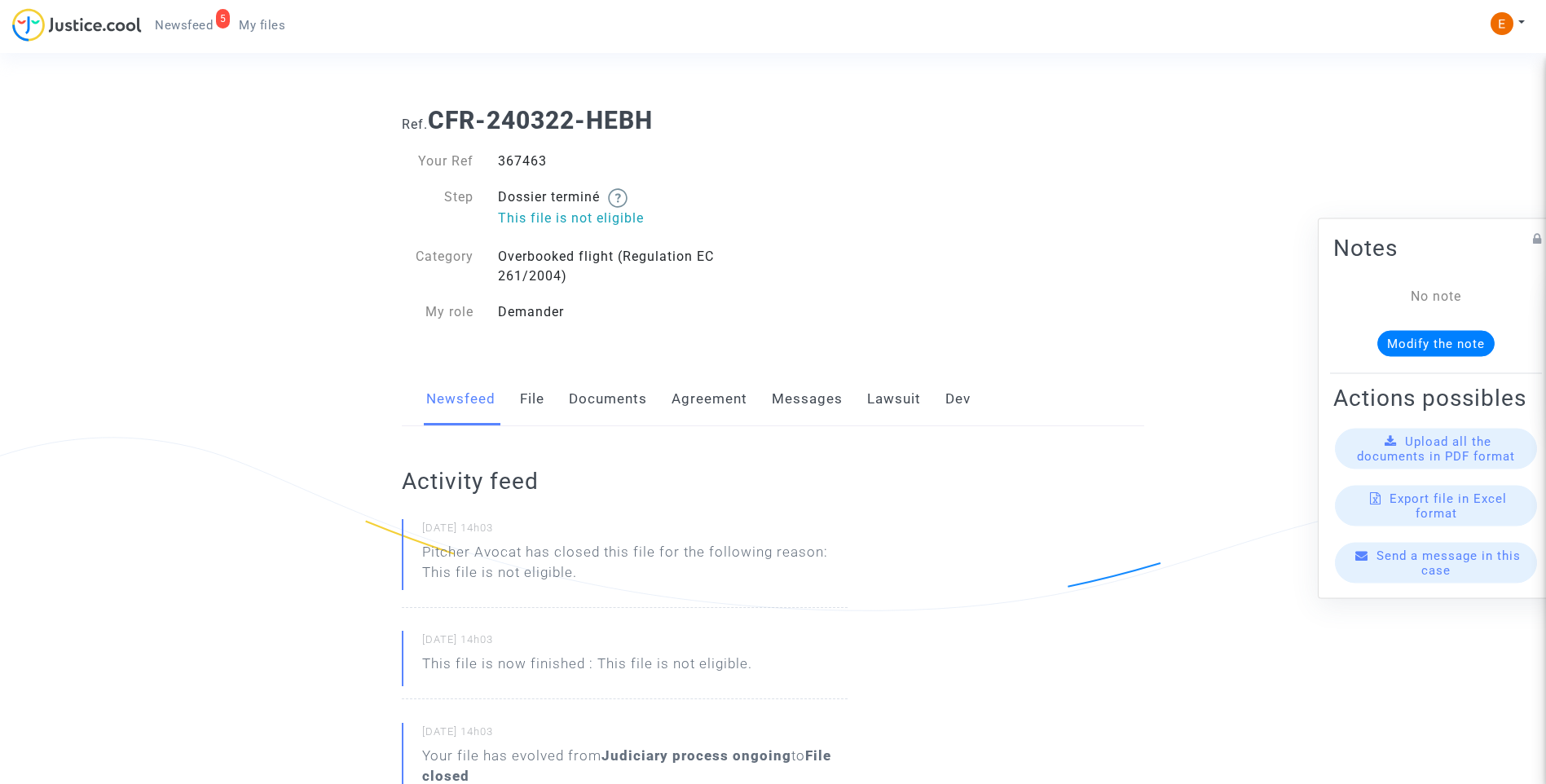
click at [530, 157] on div "367463" at bounding box center [629, 161] width 288 height 20
drag, startPoint x: 0, startPoint y: 0, endPoint x: 530, endPoint y: 157, distance: 552.8
copy div "367463"
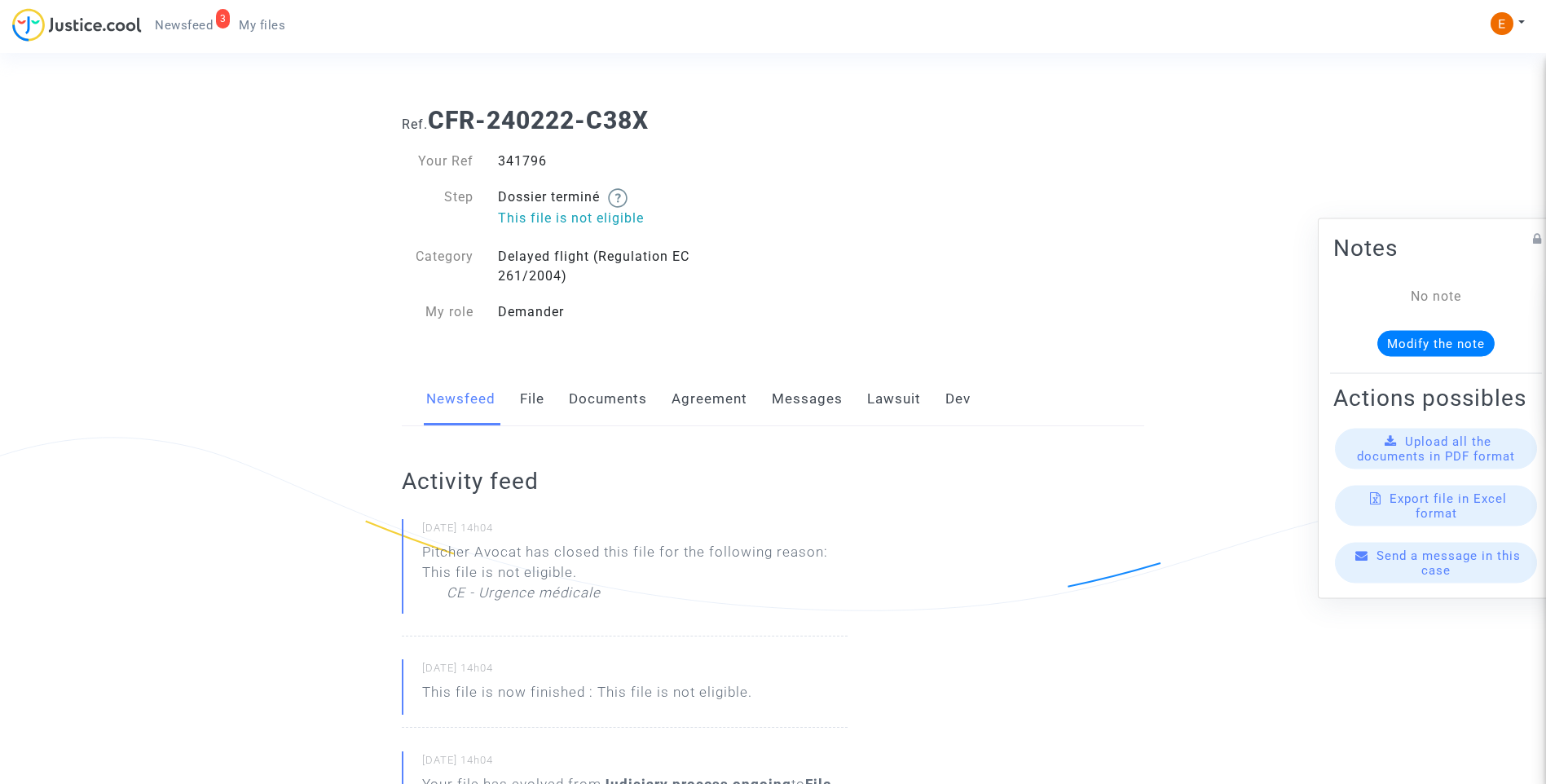
click at [522, 165] on div "341796" at bounding box center [629, 161] width 288 height 20
copy div "341796"
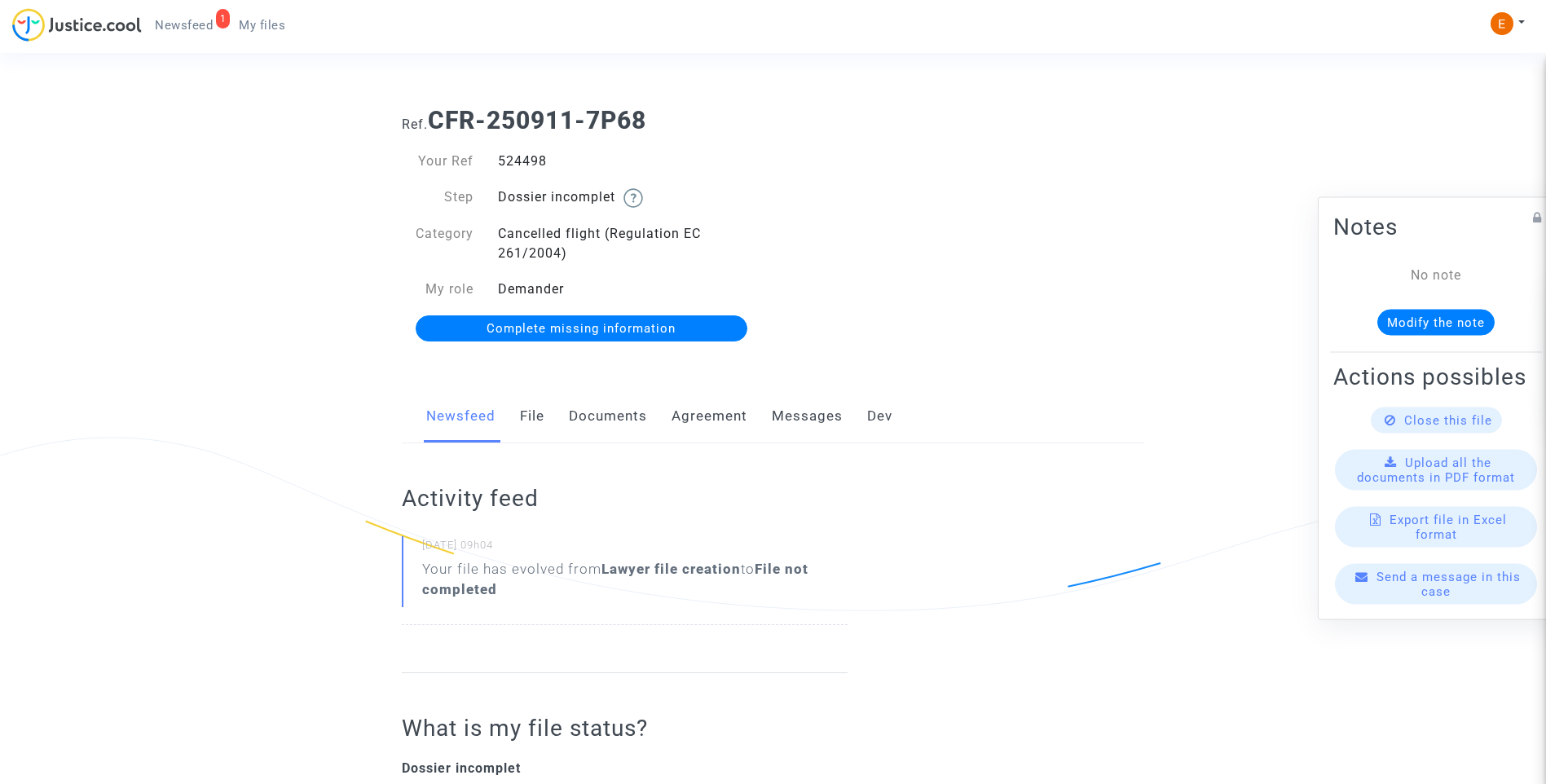
click at [624, 422] on link "Documents" at bounding box center [608, 416] width 78 height 54
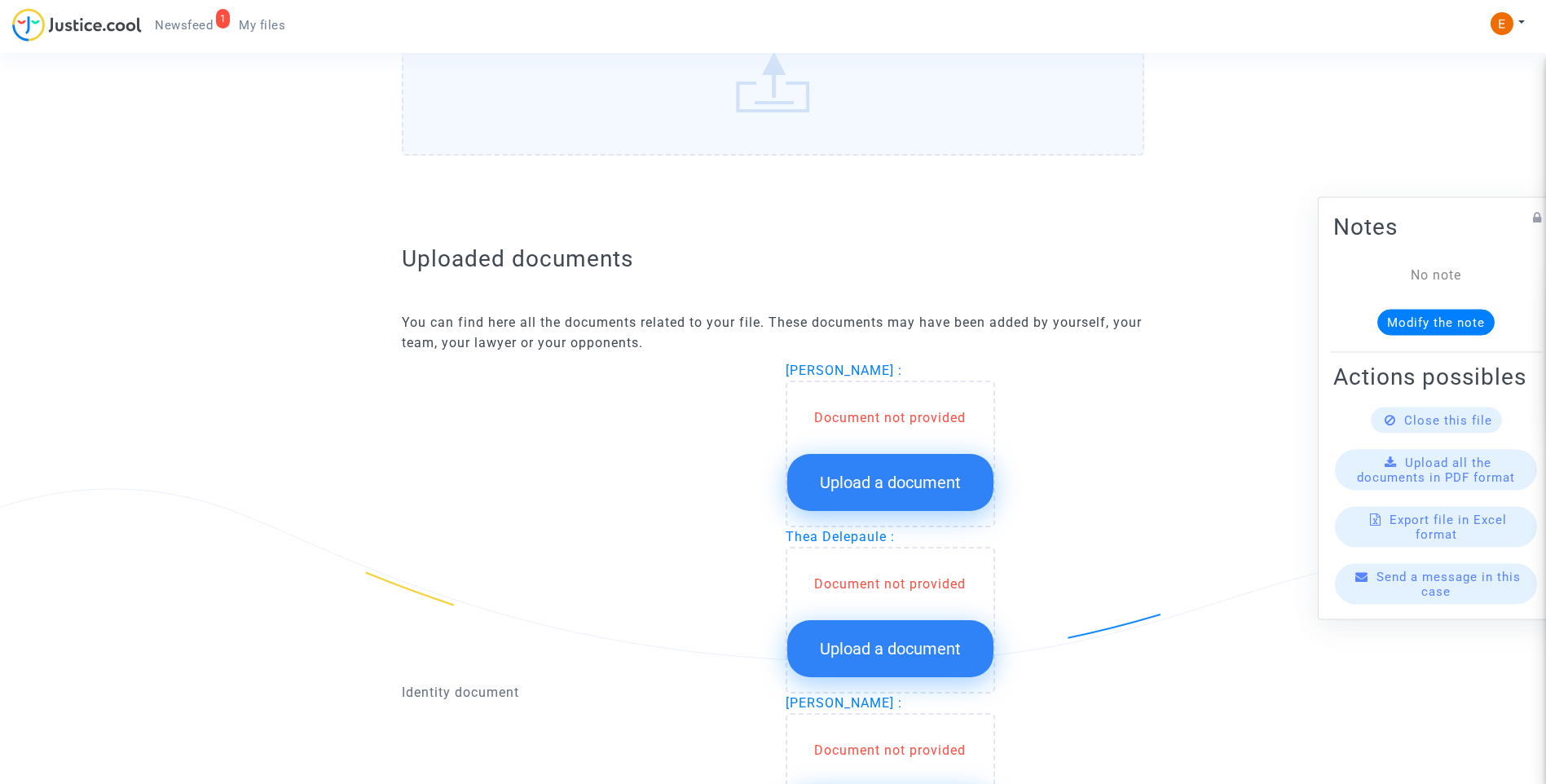
scroll to position [815, 0]
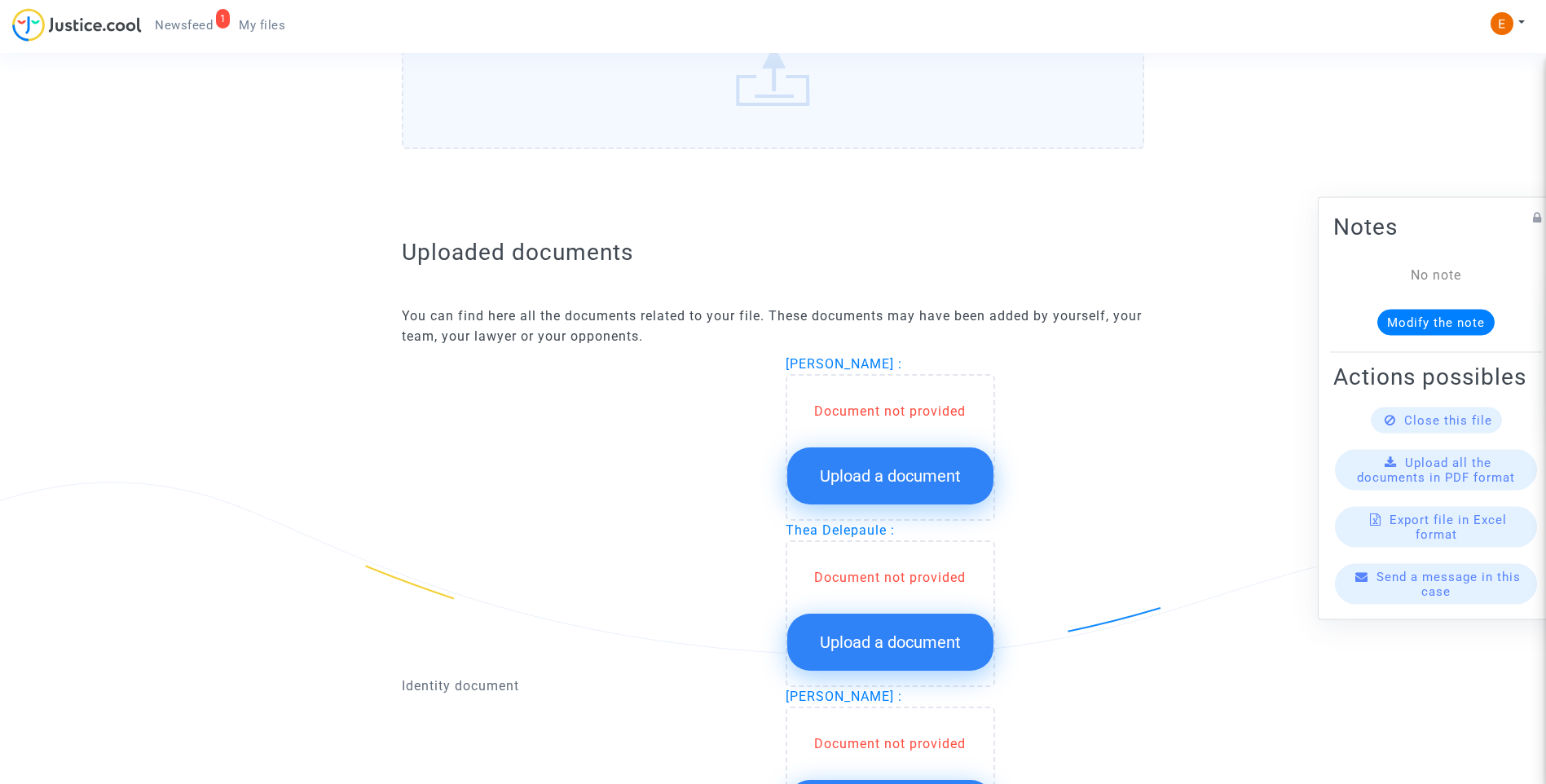
click at [874, 483] on span "Upload a document" at bounding box center [891, 475] width 141 height 20
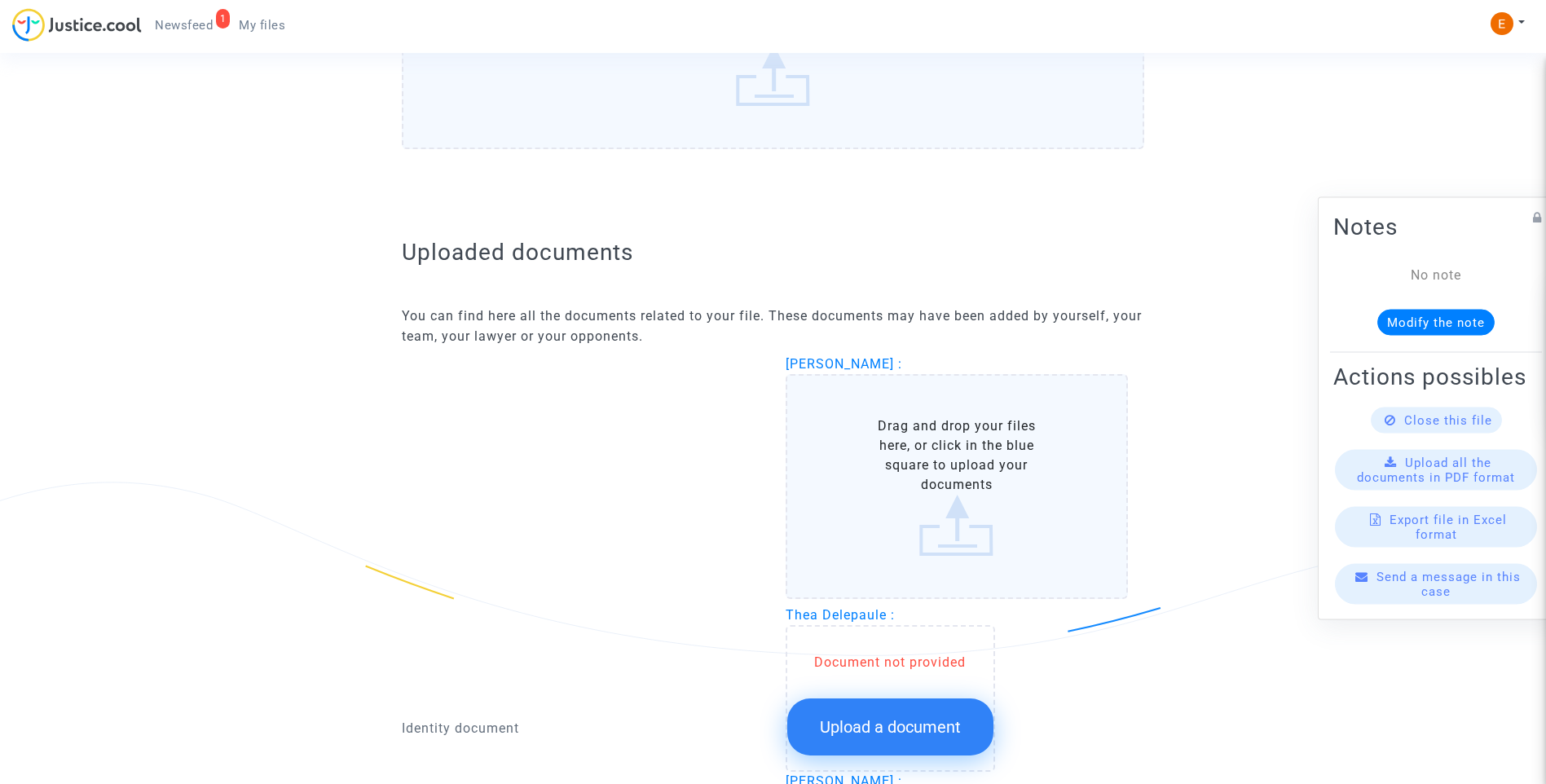
click at [887, 720] on span "Upload a document" at bounding box center [891, 727] width 141 height 20
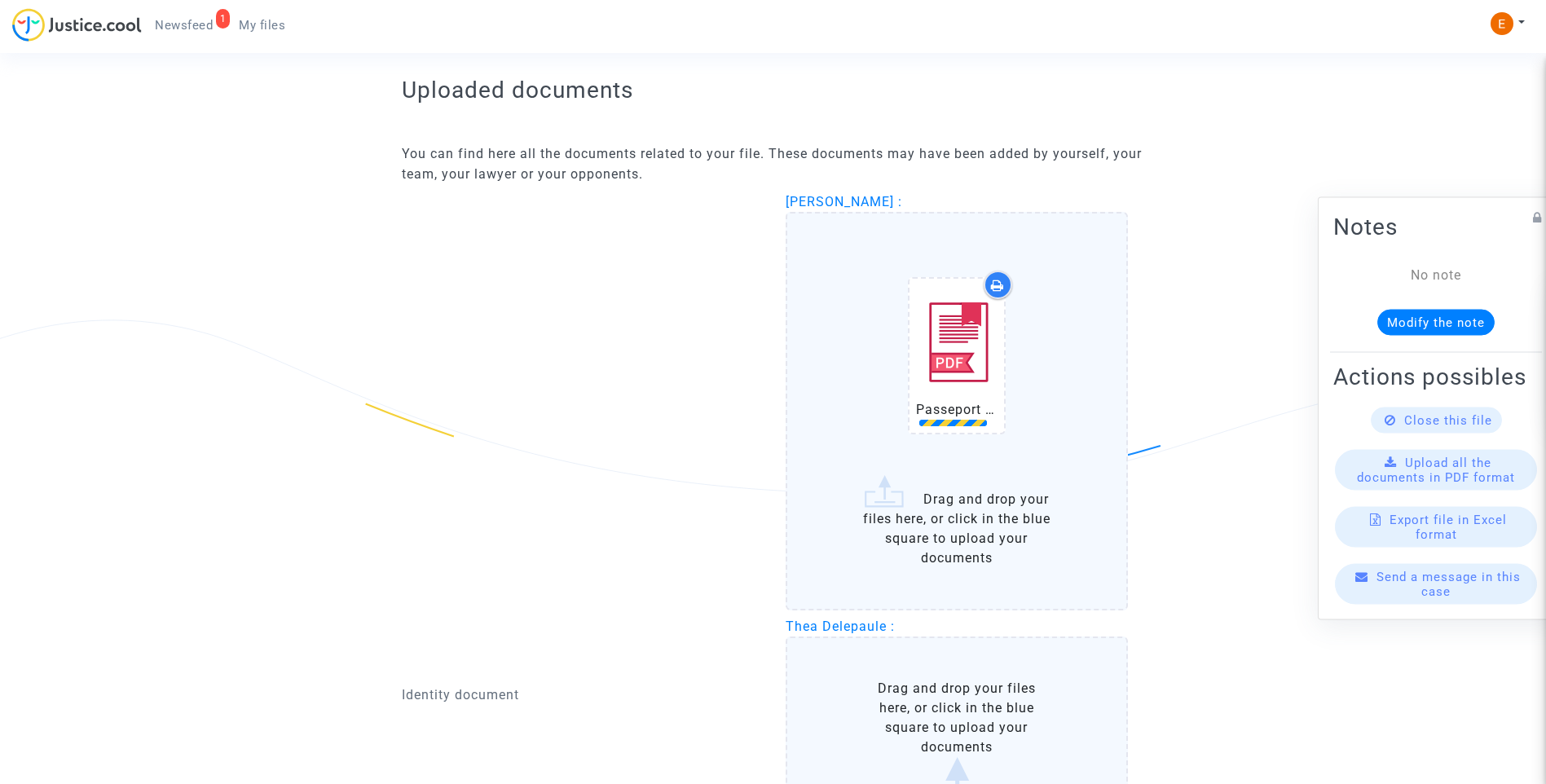
scroll to position [978, 0]
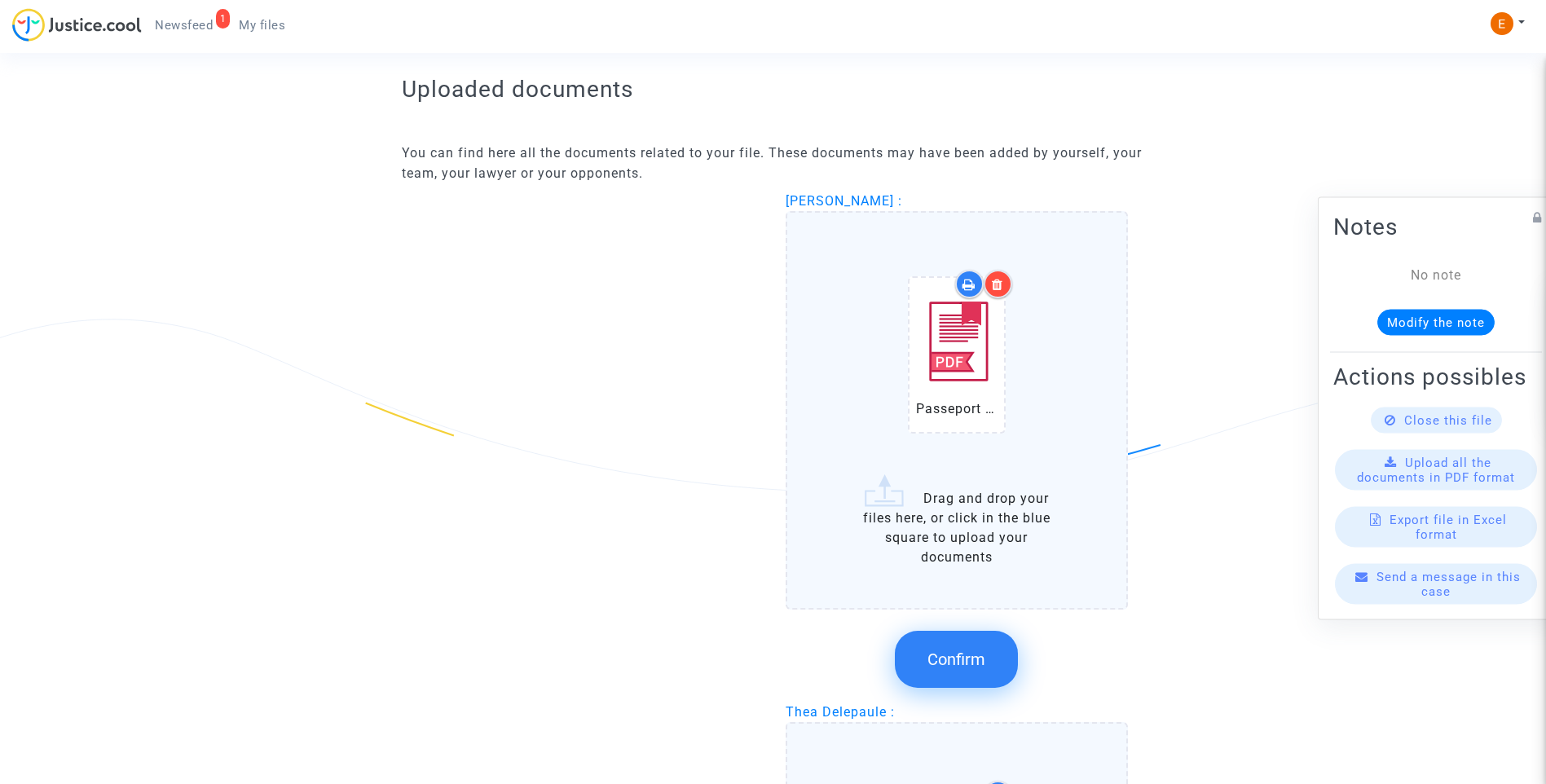
click at [983, 663] on span "Confirm" at bounding box center [956, 659] width 58 height 20
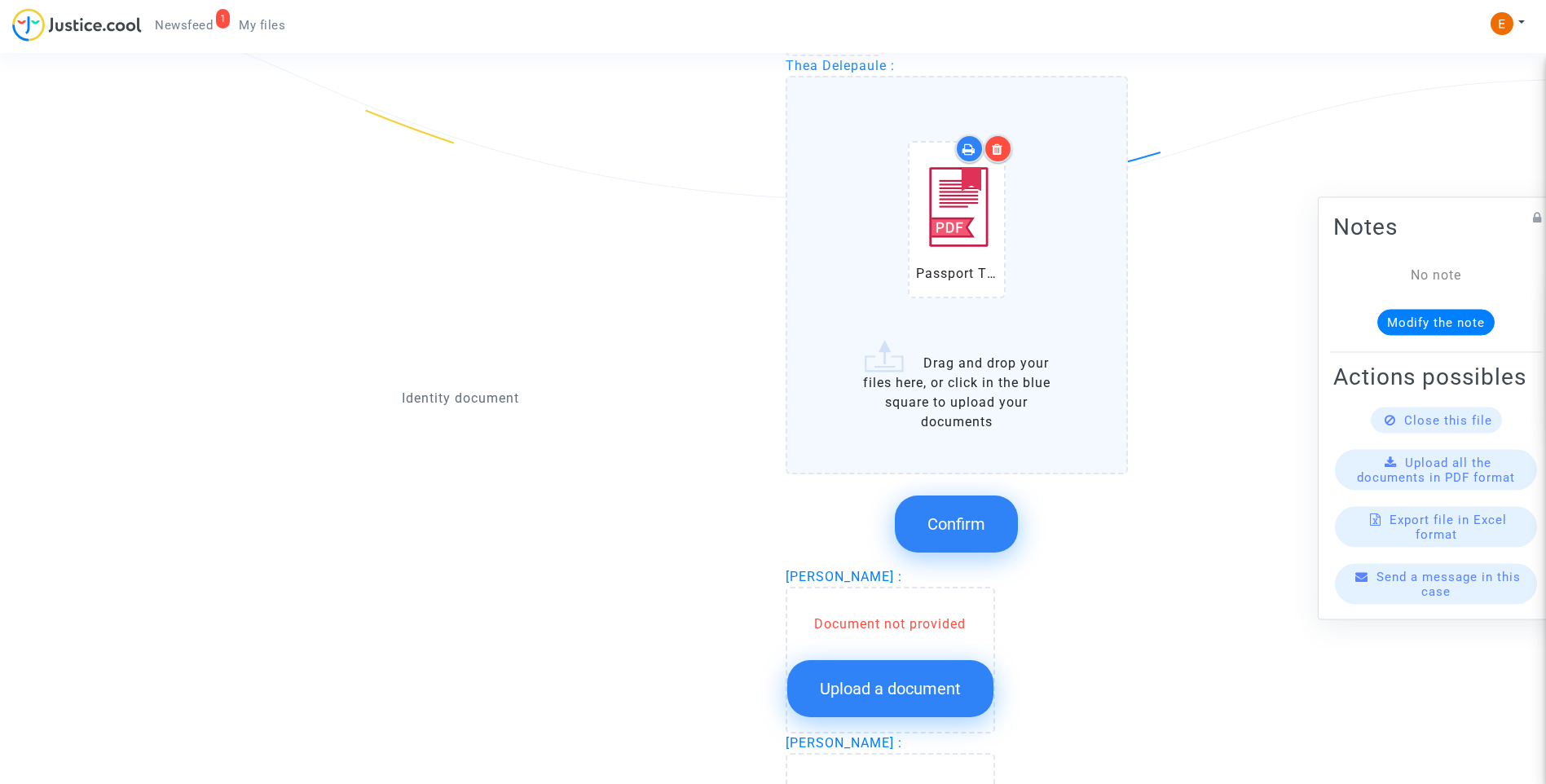
scroll to position [1303, 0]
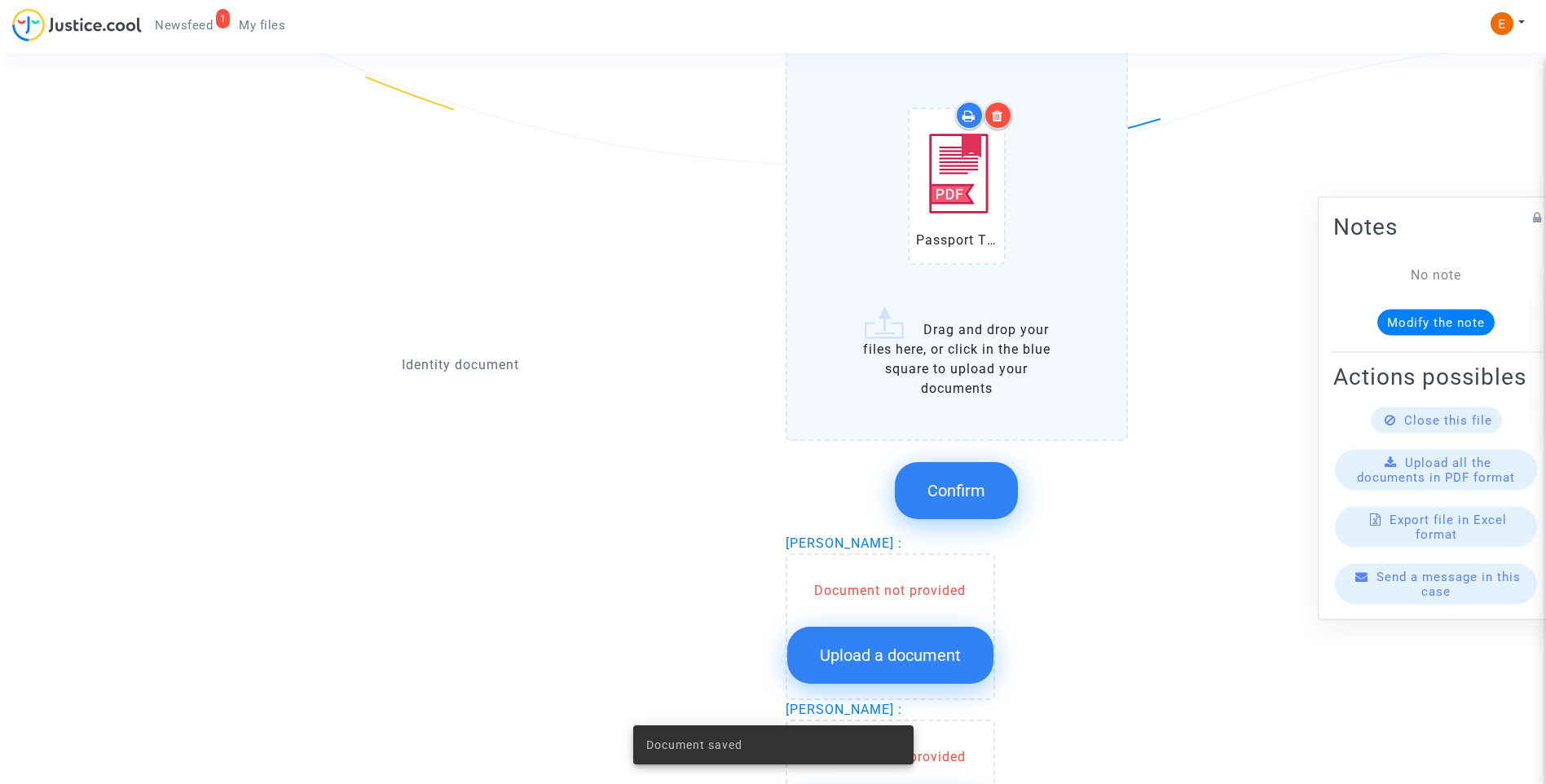
click at [945, 493] on span "Confirm" at bounding box center [956, 490] width 58 height 20
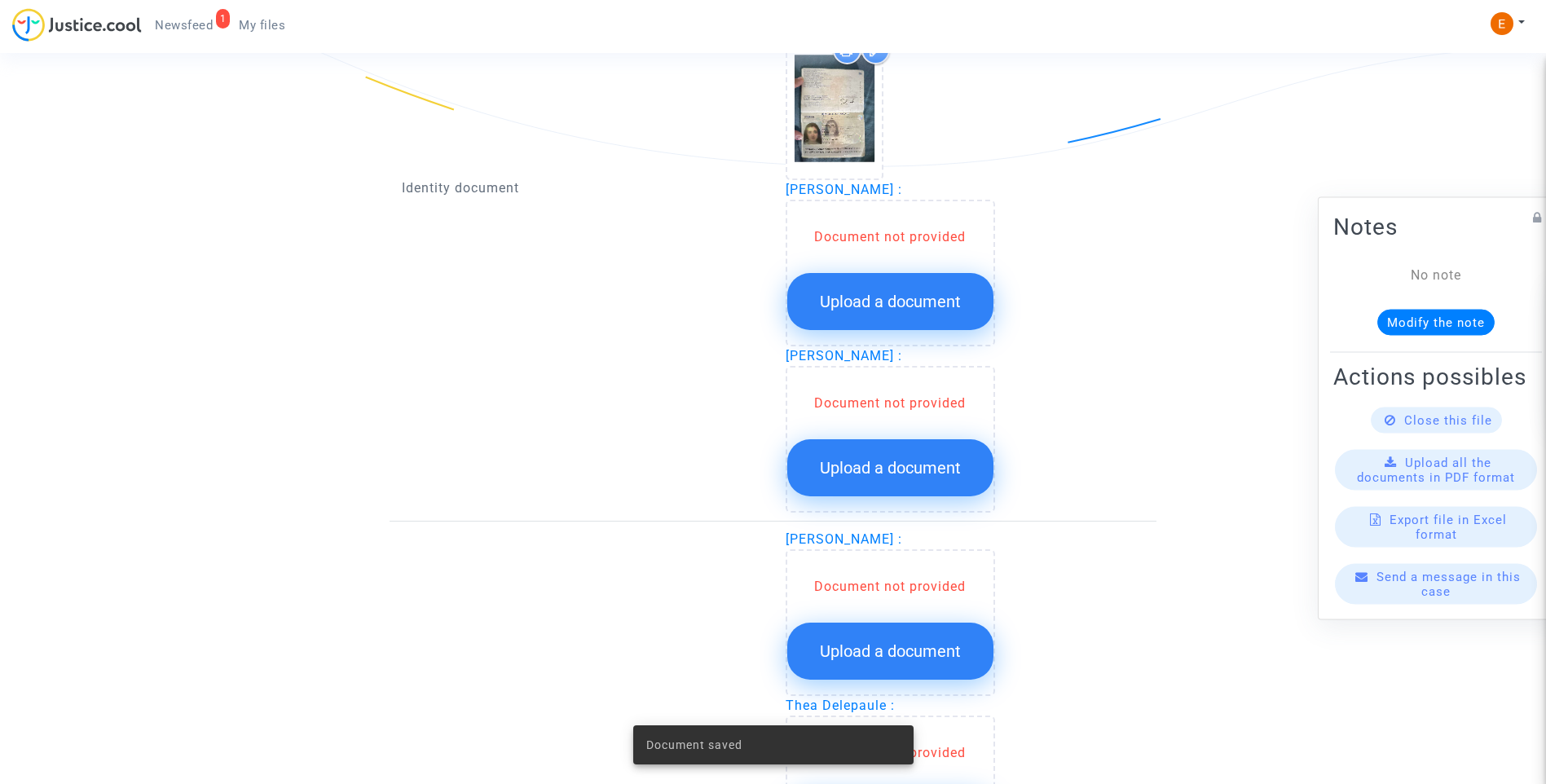
click at [905, 304] on span "Upload a document" at bounding box center [891, 302] width 141 height 20
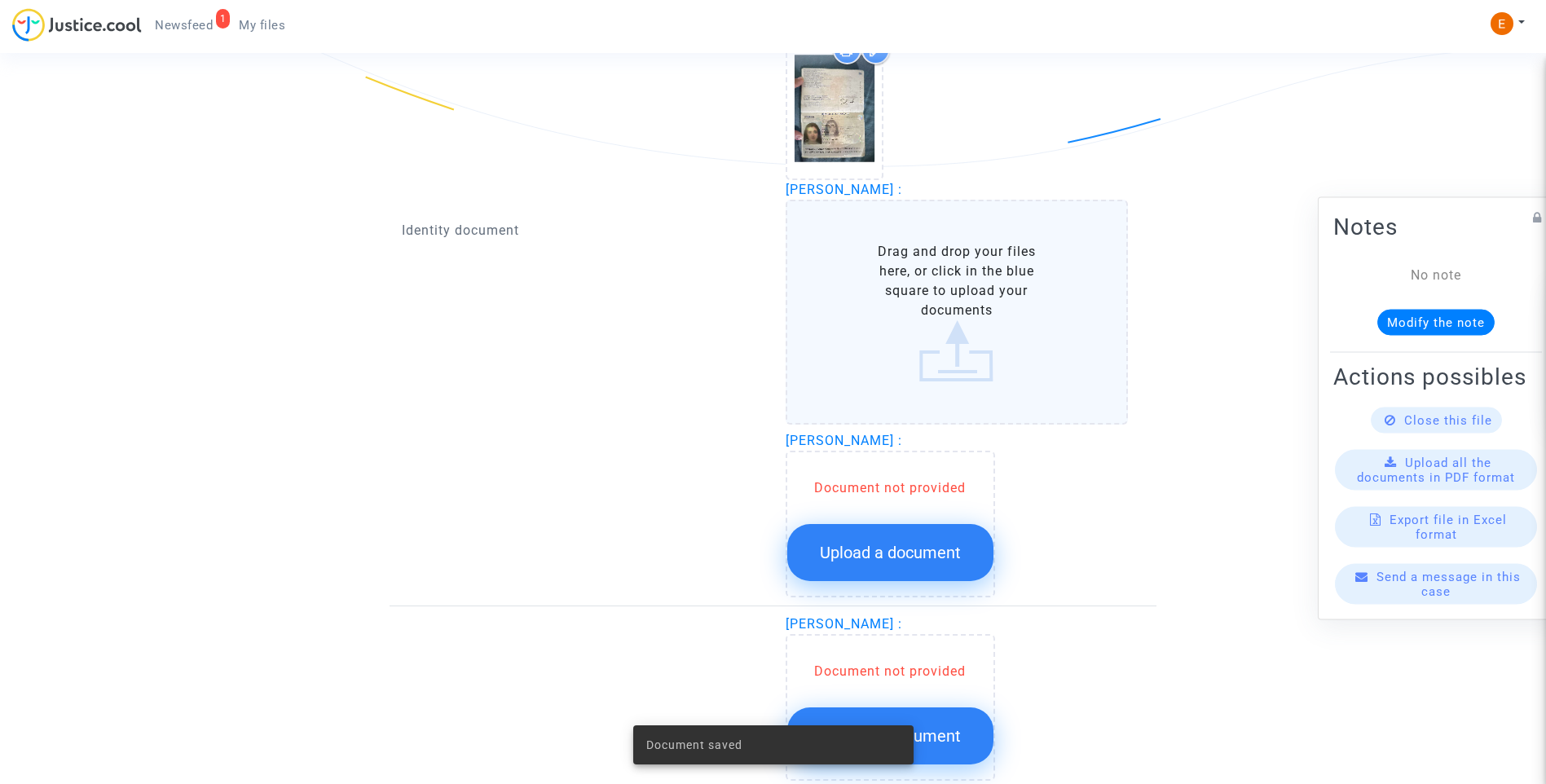
click at [926, 544] on span "Upload a document" at bounding box center [891, 553] width 141 height 20
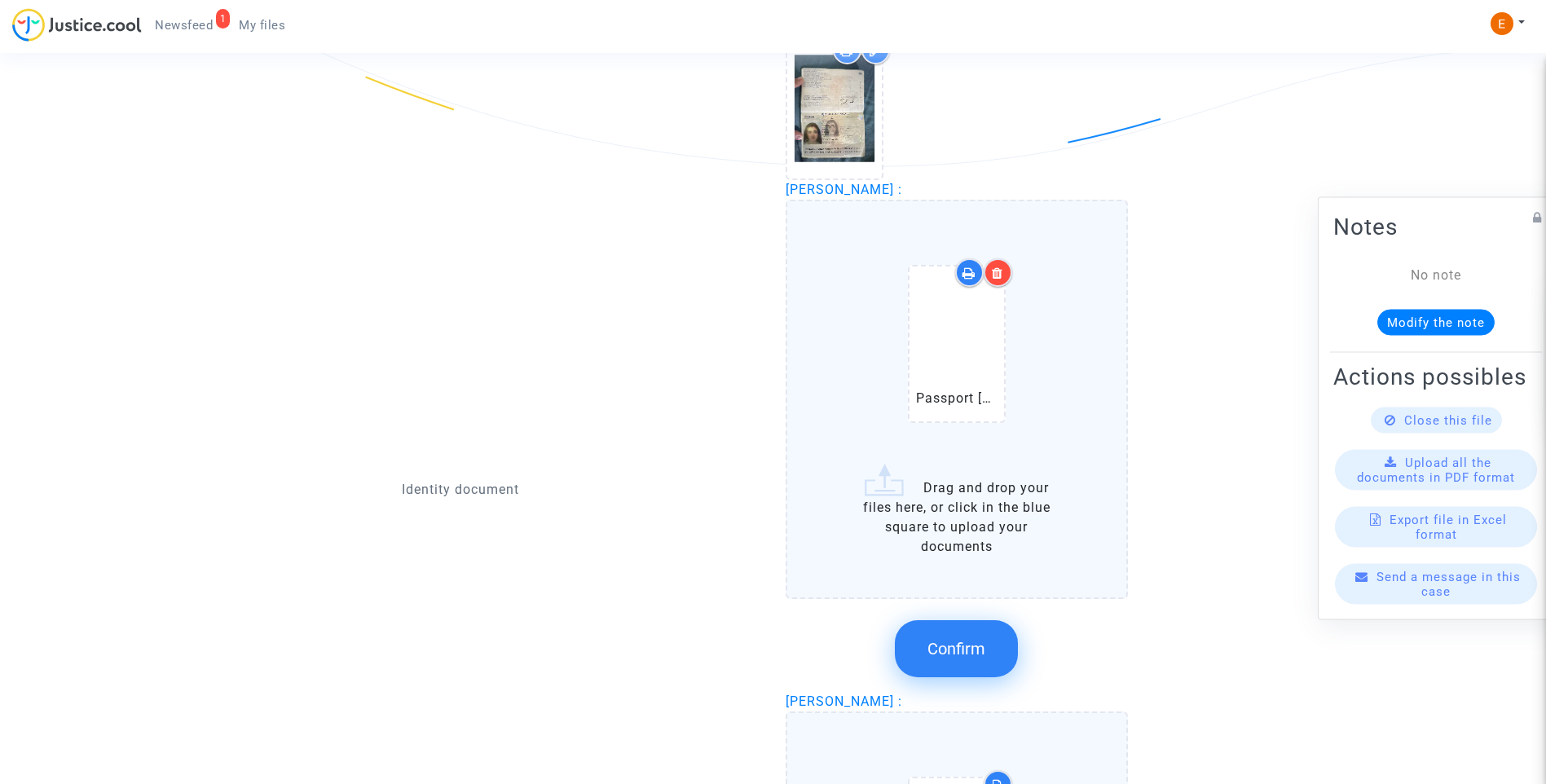
click at [995, 644] on button "Confirm" at bounding box center [956, 648] width 123 height 57
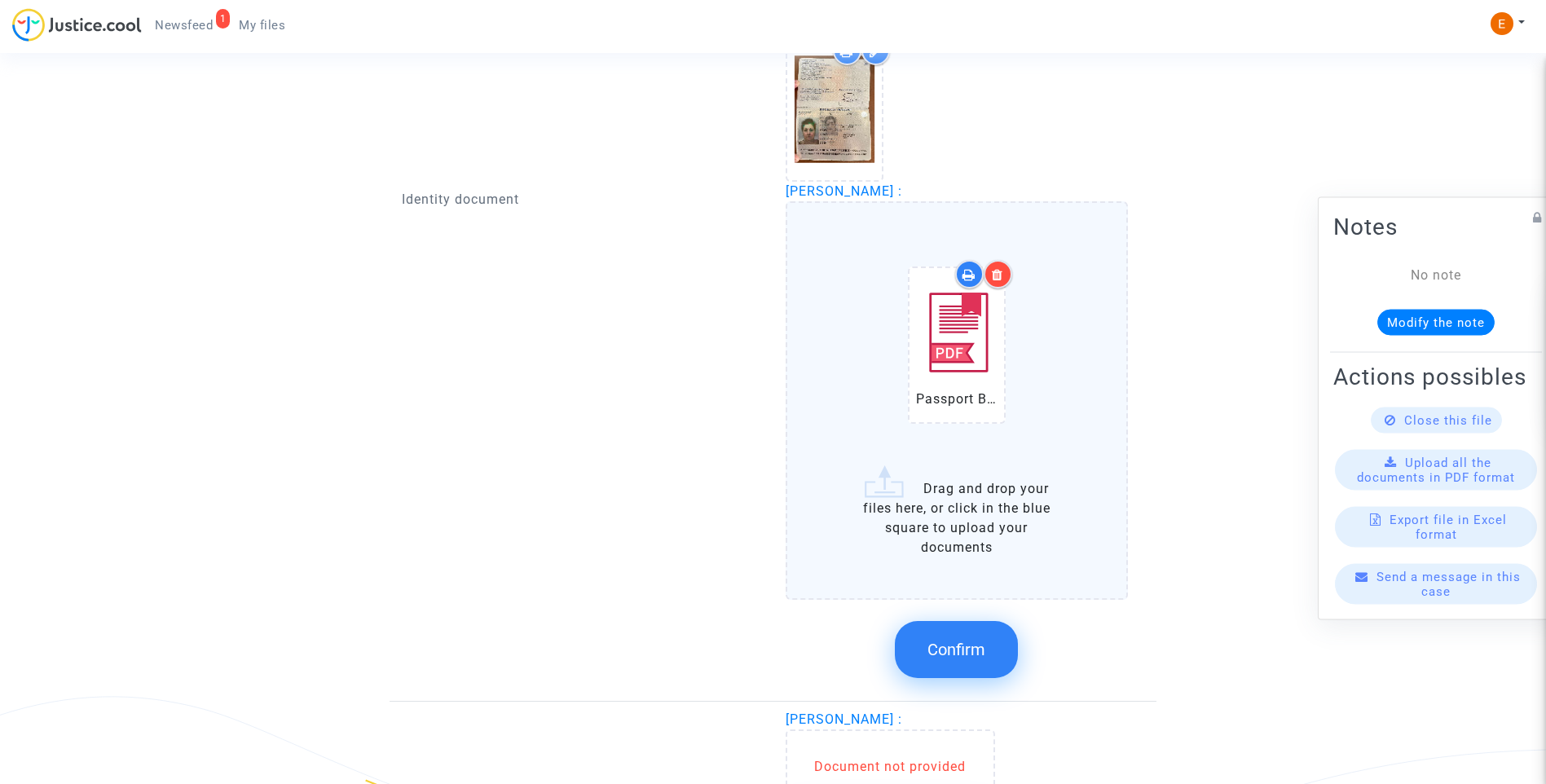
scroll to position [1466, 0]
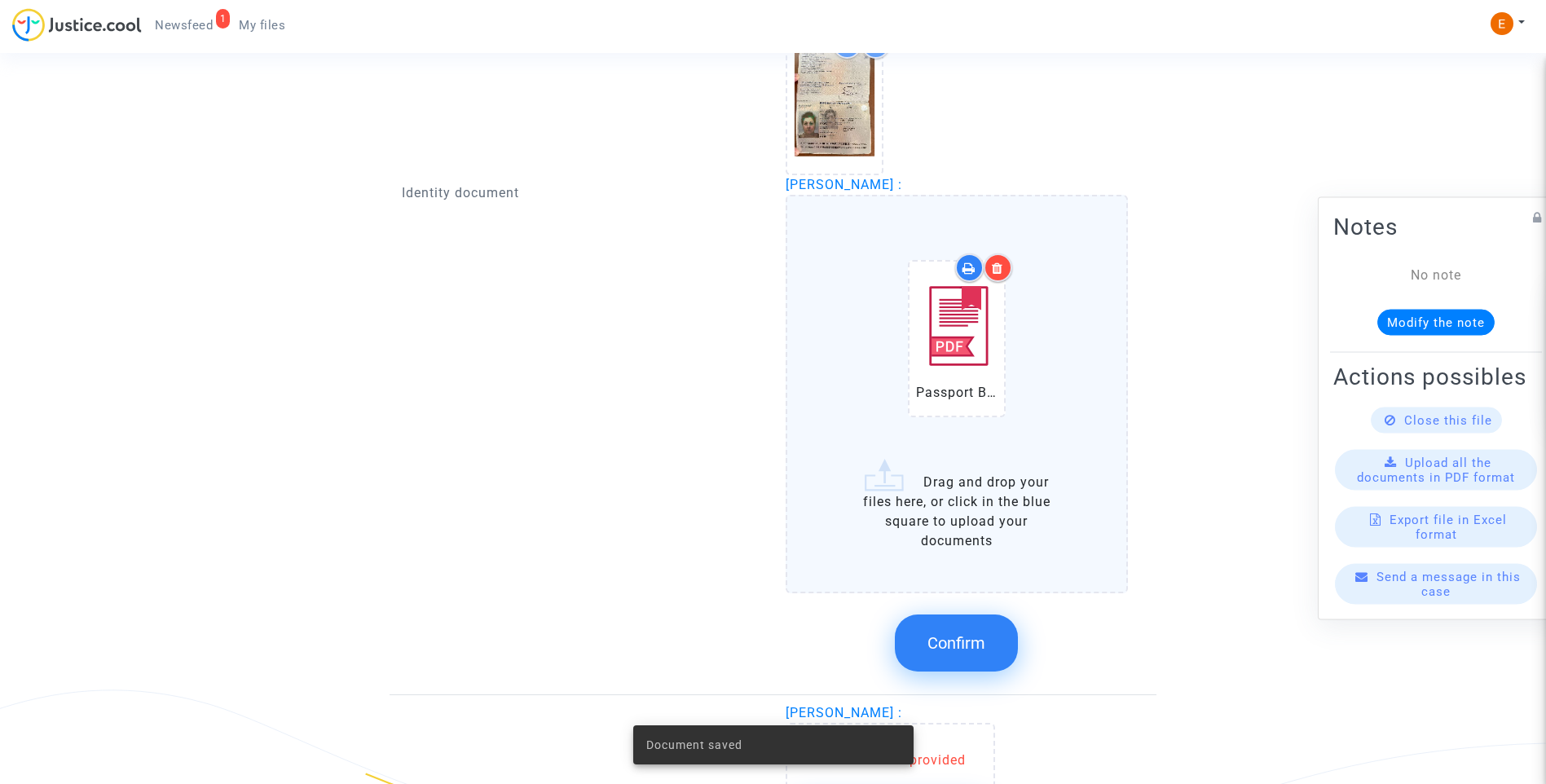
click at [979, 639] on span "Confirm" at bounding box center [956, 643] width 58 height 20
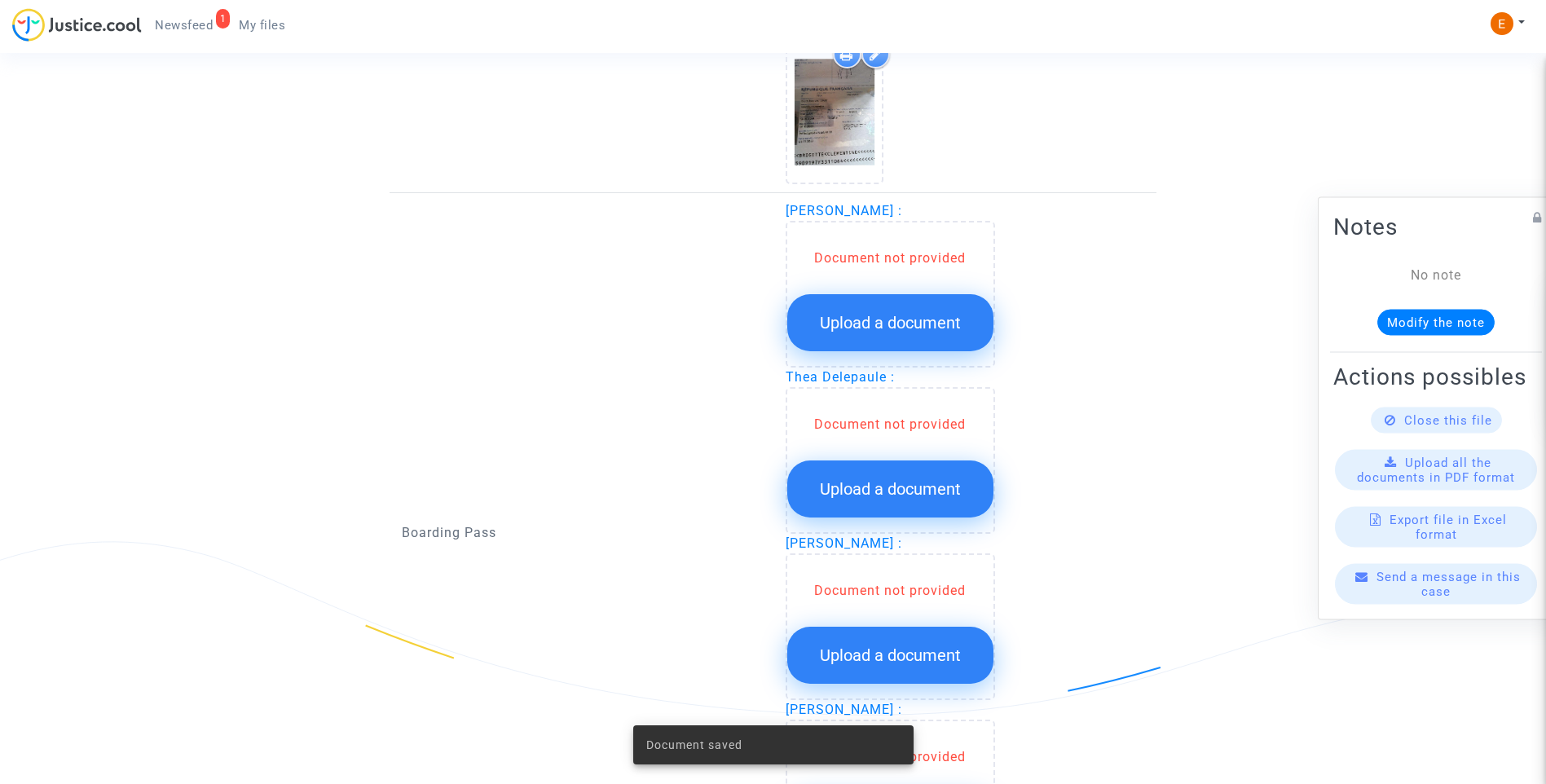
scroll to position [1630, 0]
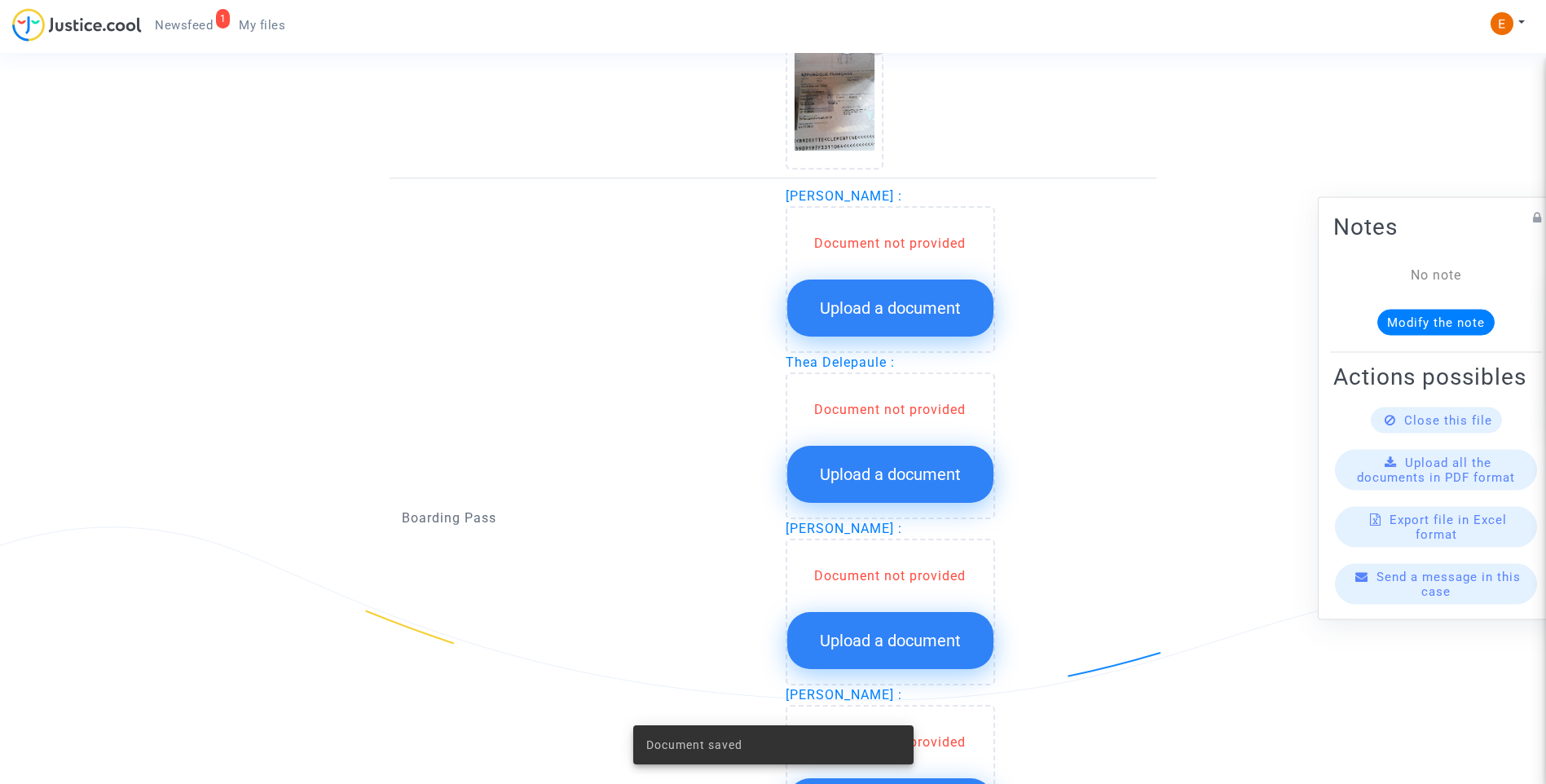
click at [910, 316] on span "Upload a document" at bounding box center [891, 308] width 141 height 20
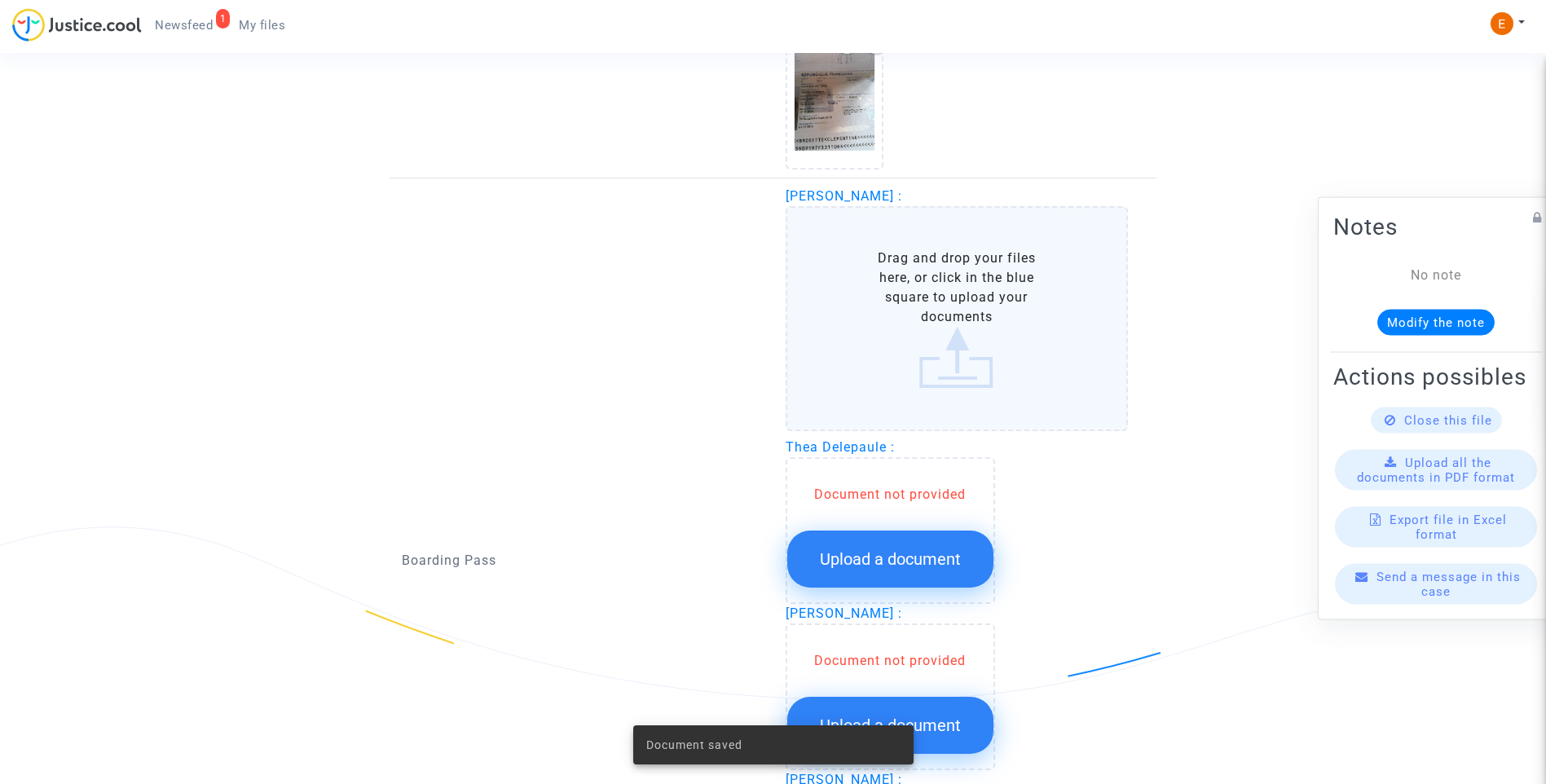
click at [932, 562] on span "Upload a document" at bounding box center [891, 559] width 141 height 20
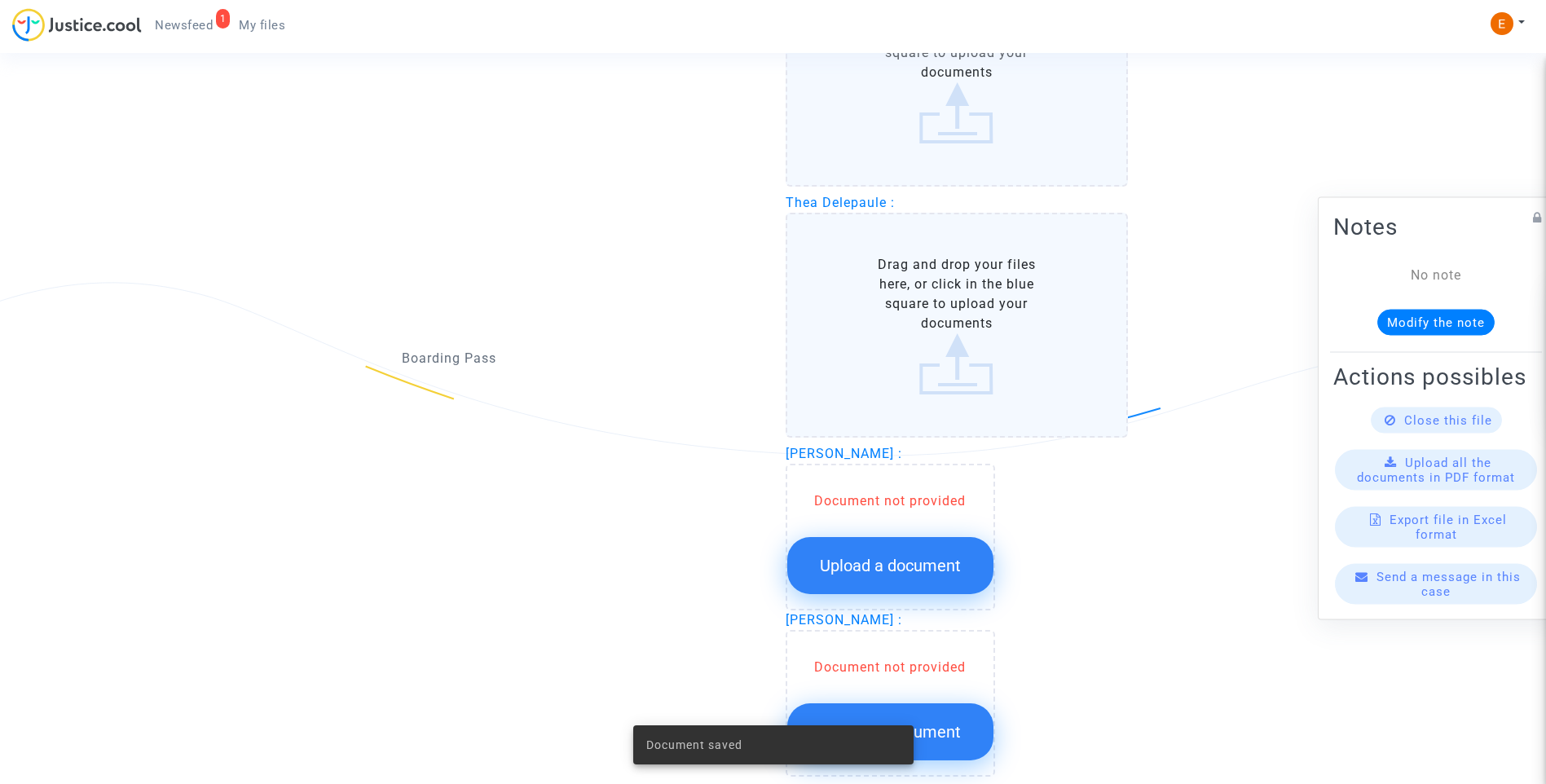
click at [949, 559] on span "Upload a document" at bounding box center [891, 565] width 141 height 20
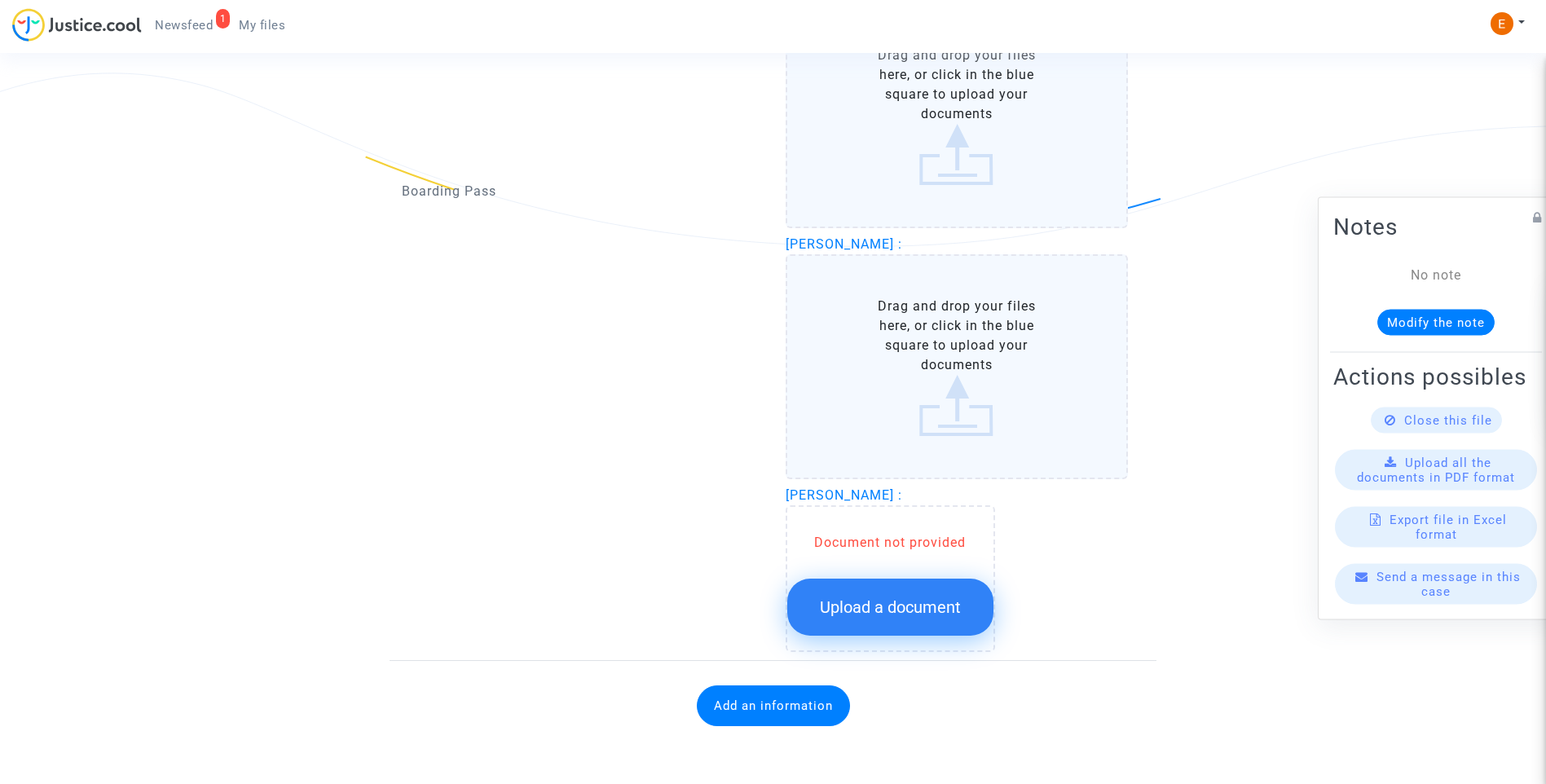
click at [942, 624] on button "Upload a document" at bounding box center [890, 607] width 206 height 57
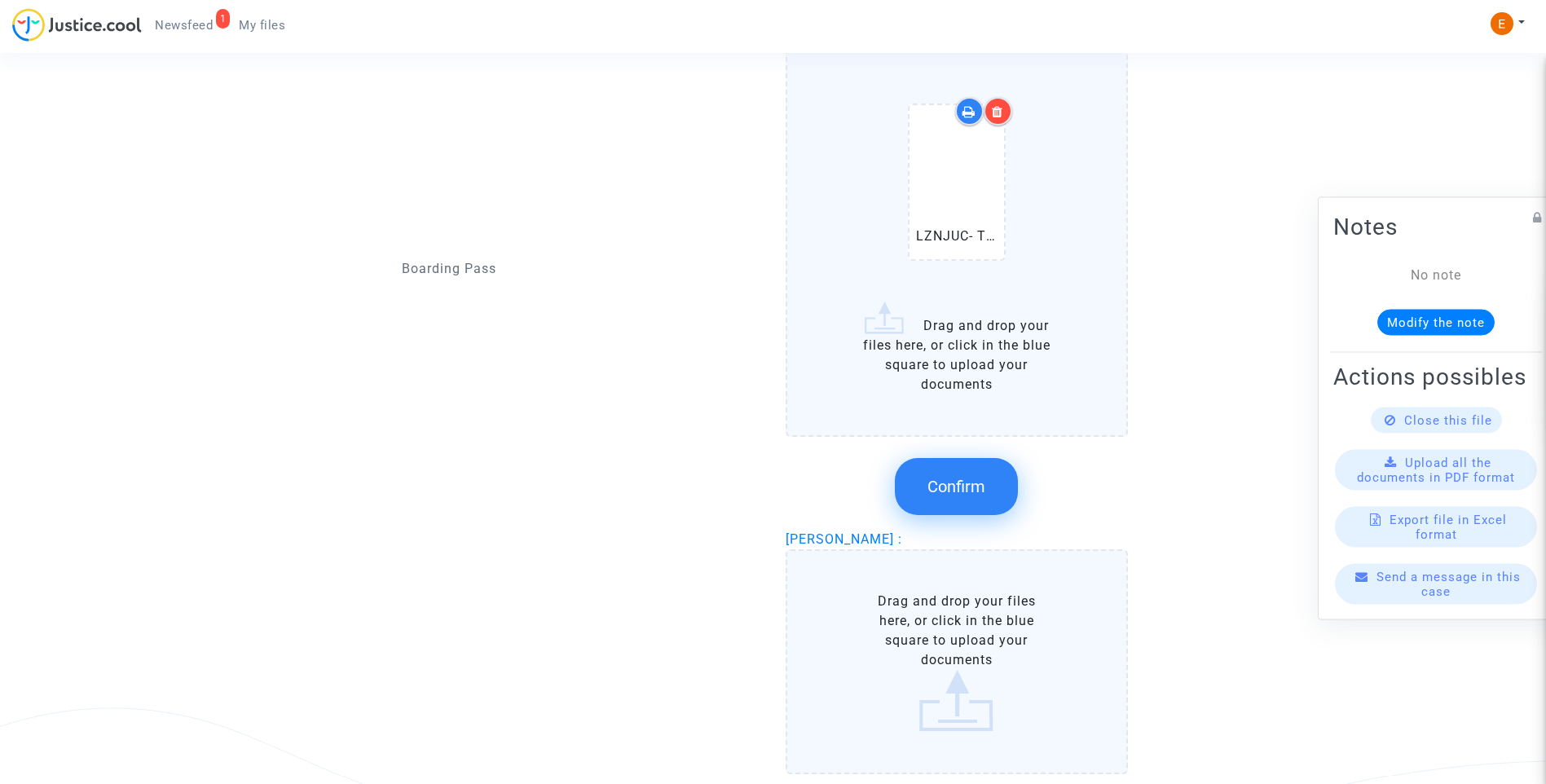
scroll to position [2331, 0]
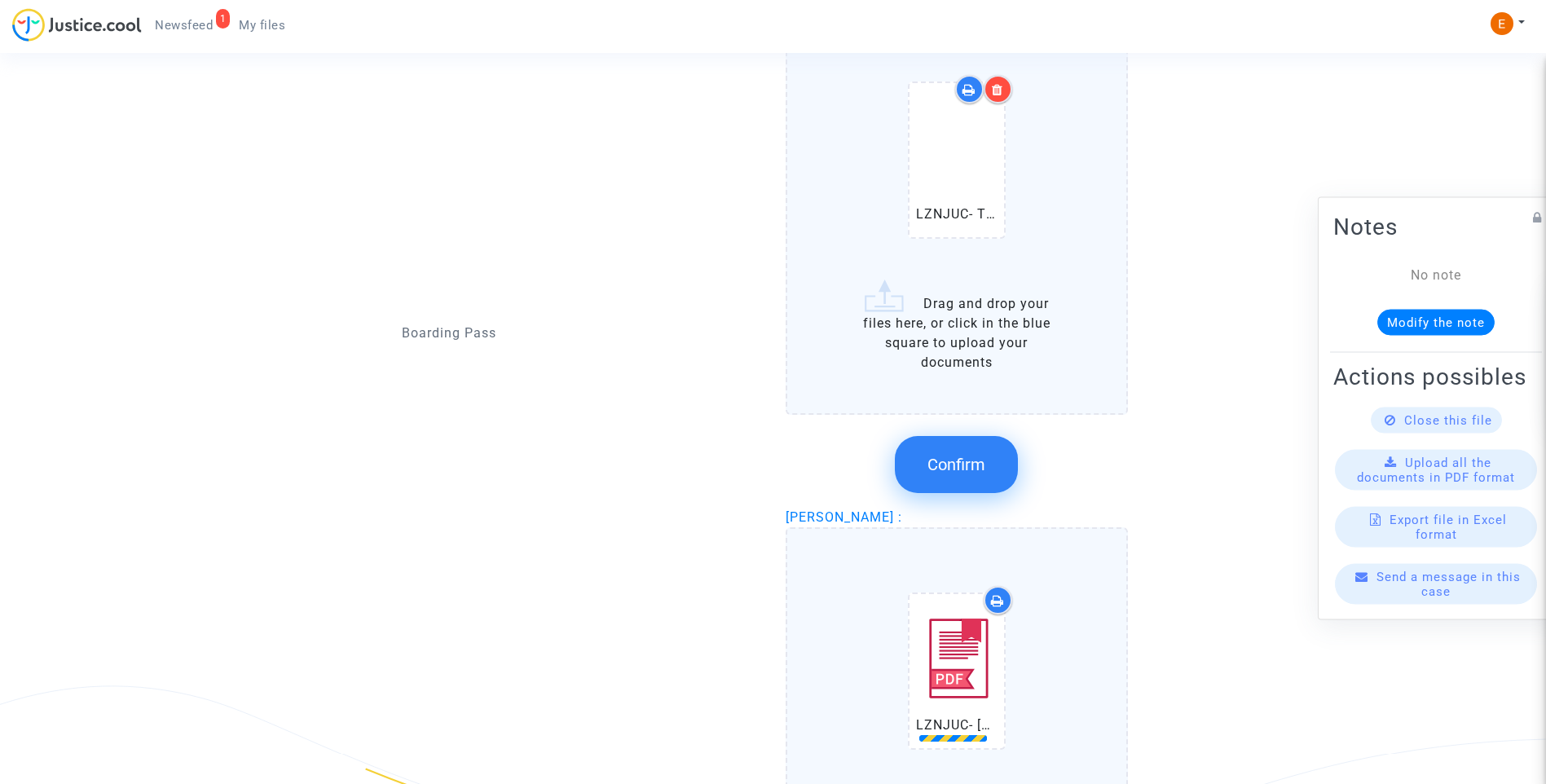
click at [933, 471] on span "Confirm" at bounding box center [956, 465] width 58 height 20
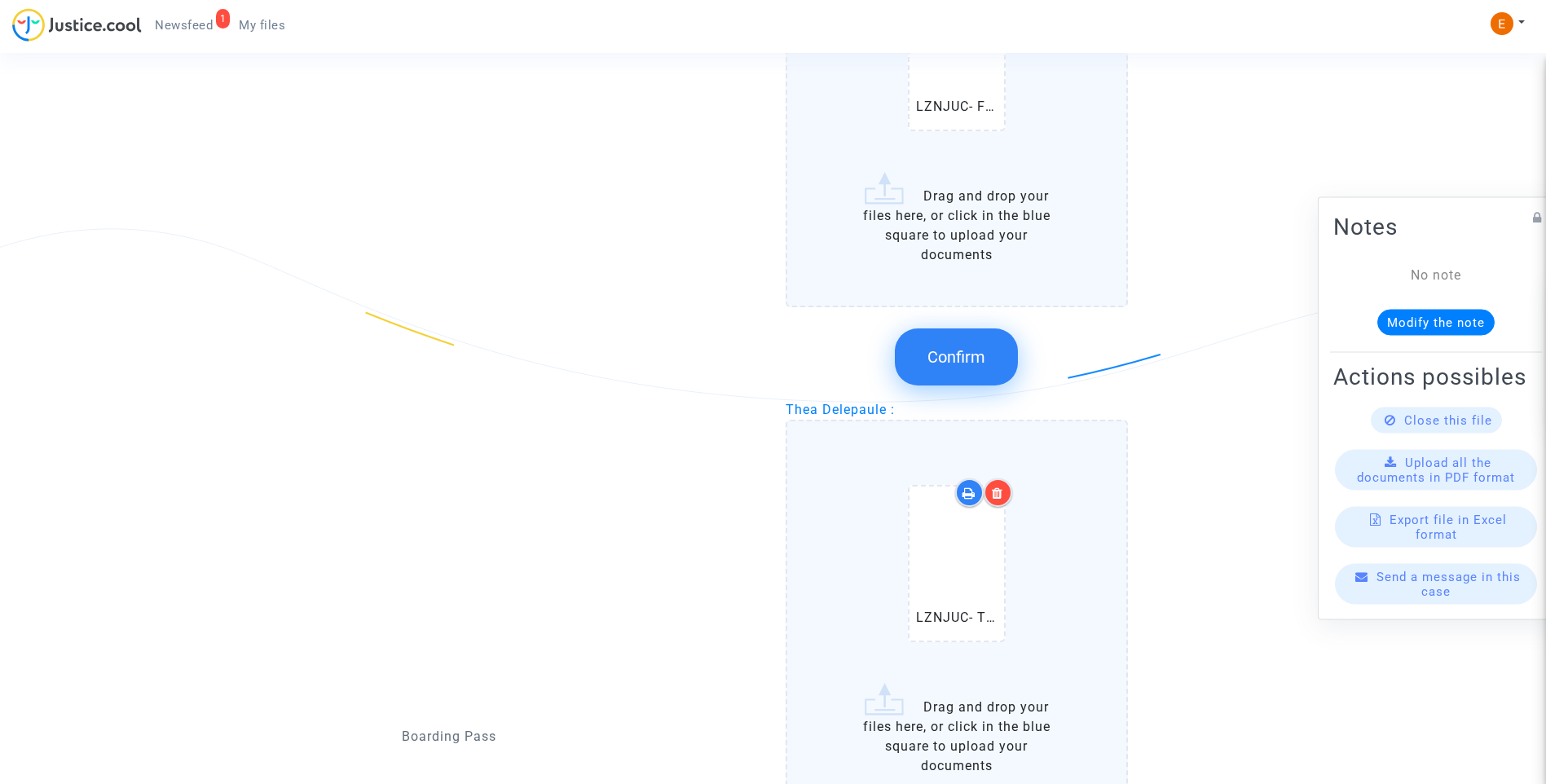
scroll to position [1924, 0]
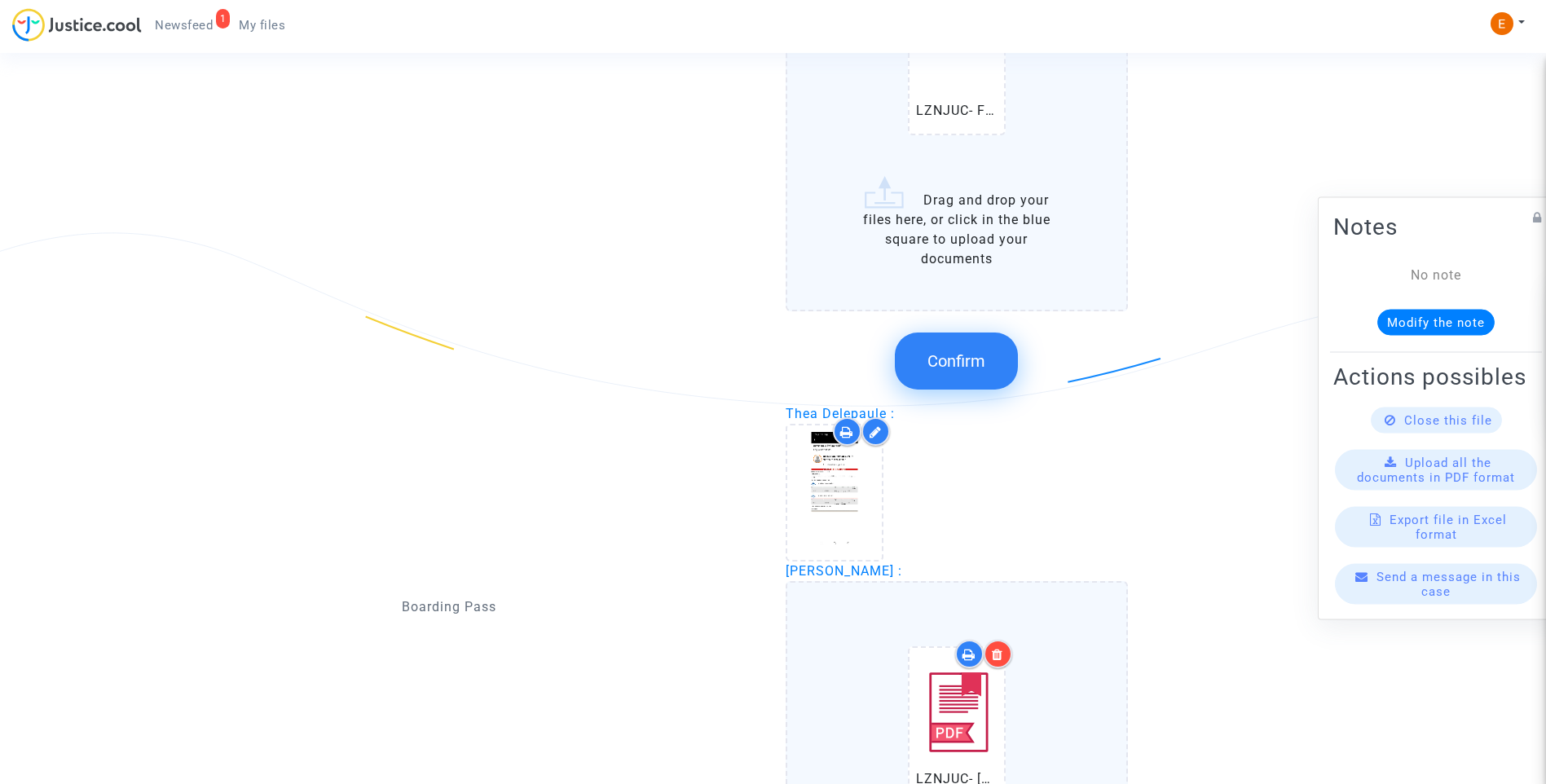
click at [948, 372] on button "Confirm" at bounding box center [956, 361] width 123 height 57
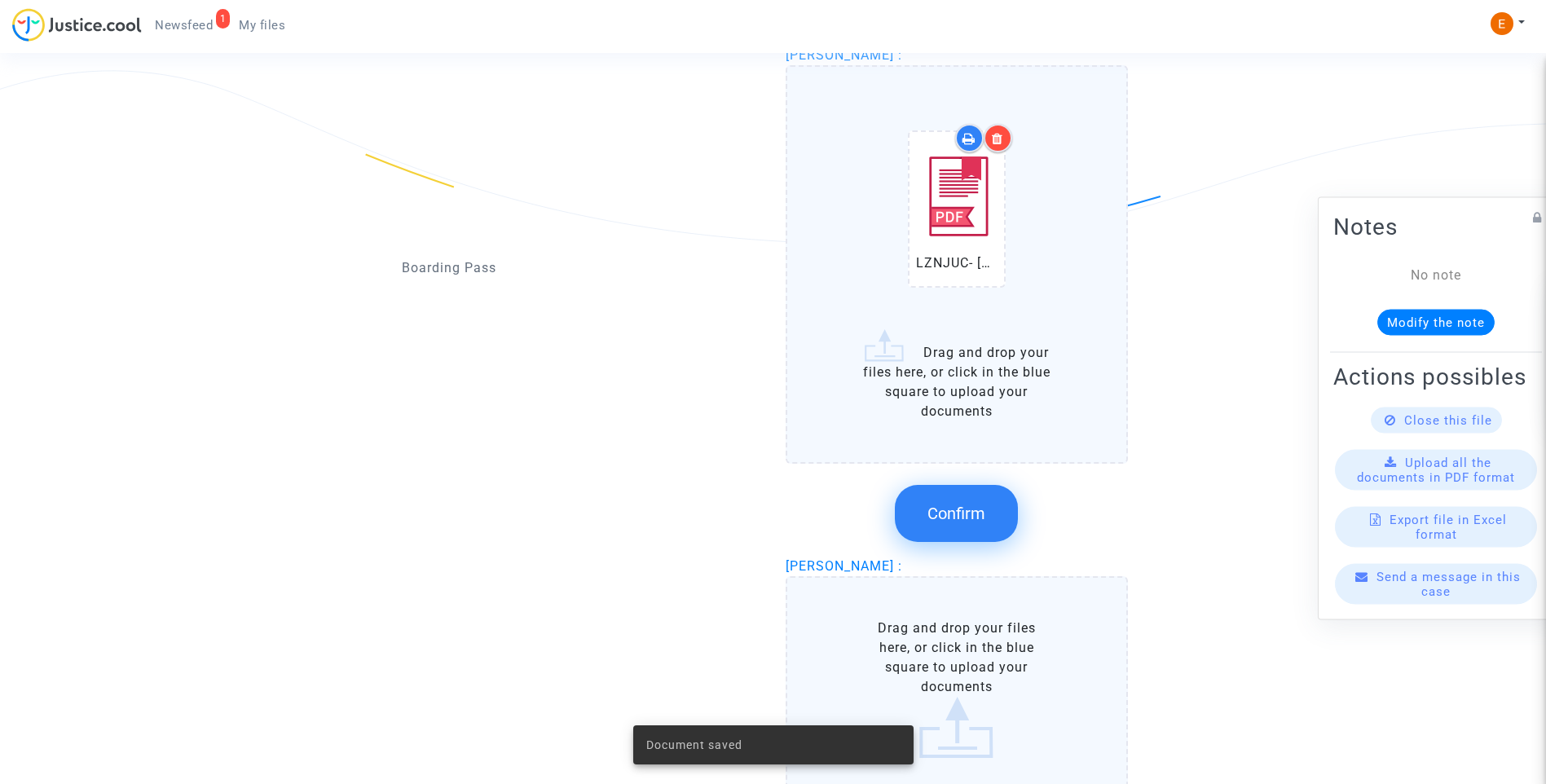
scroll to position [2087, 0]
click at [964, 503] on span "Confirm" at bounding box center [956, 513] width 58 height 20
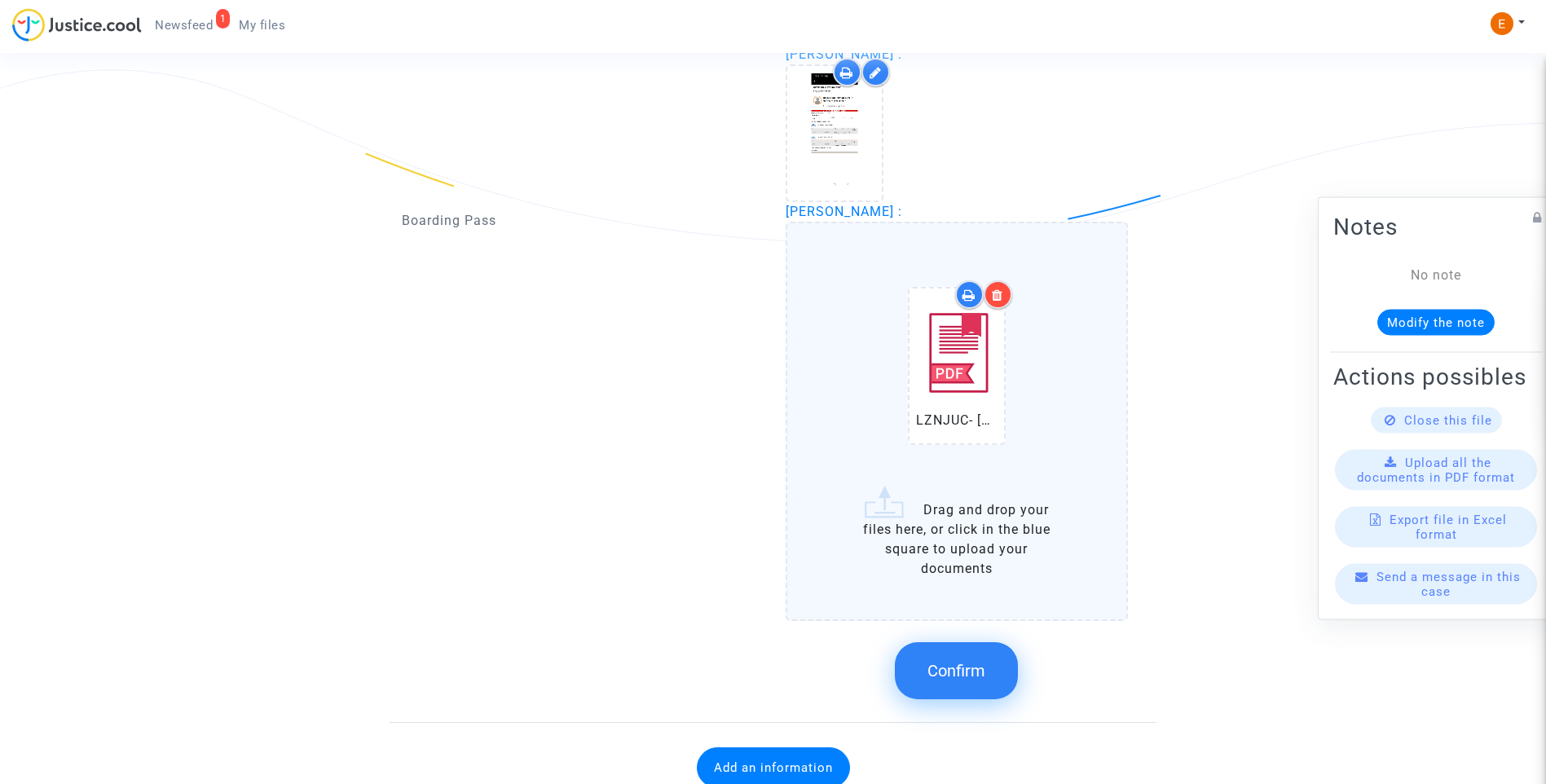
click at [977, 675] on span "Confirm" at bounding box center [956, 671] width 58 height 20
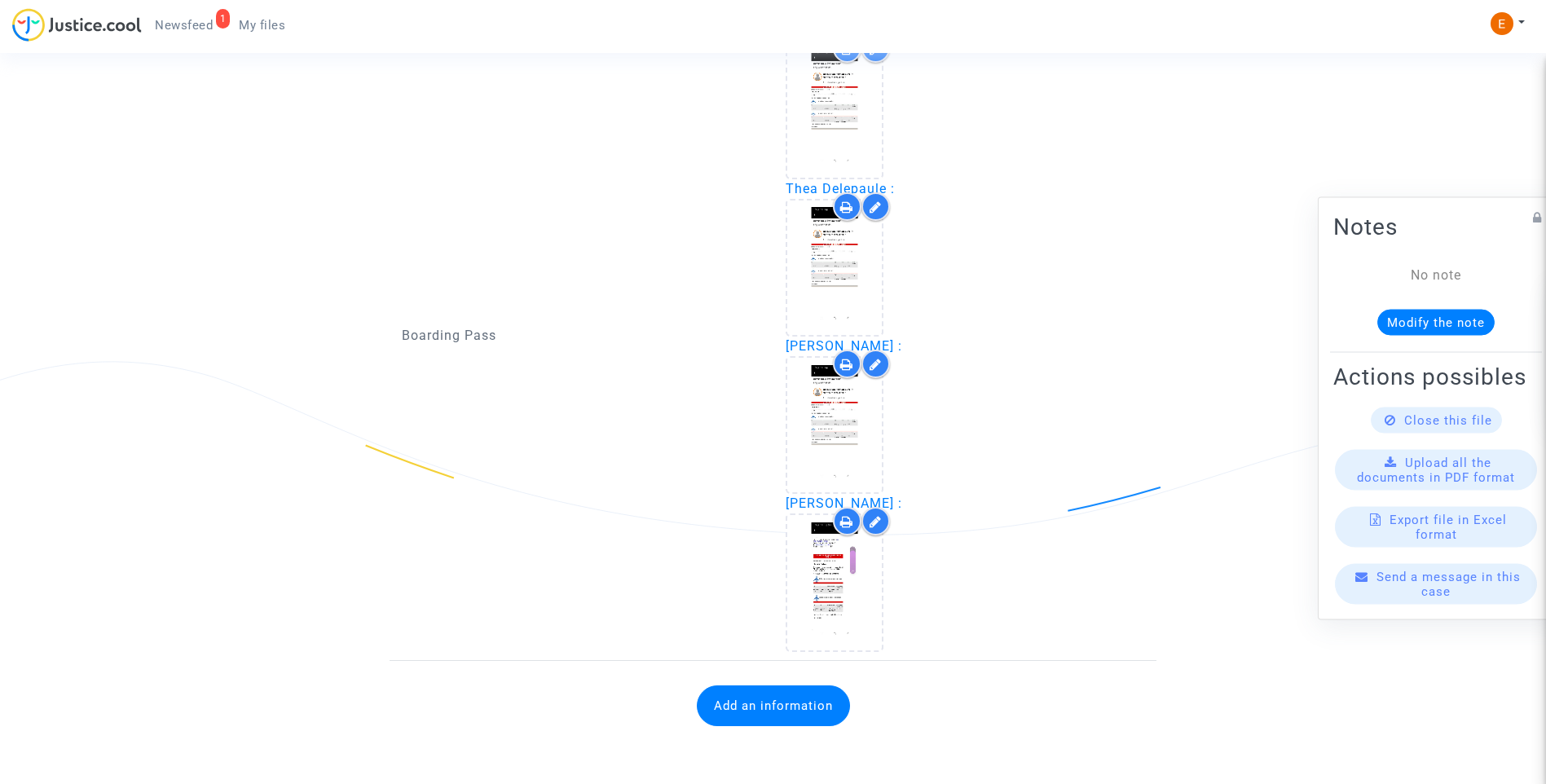
scroll to position [1795, 0]
click at [781, 696] on button "Add an information" at bounding box center [773, 706] width 153 height 41
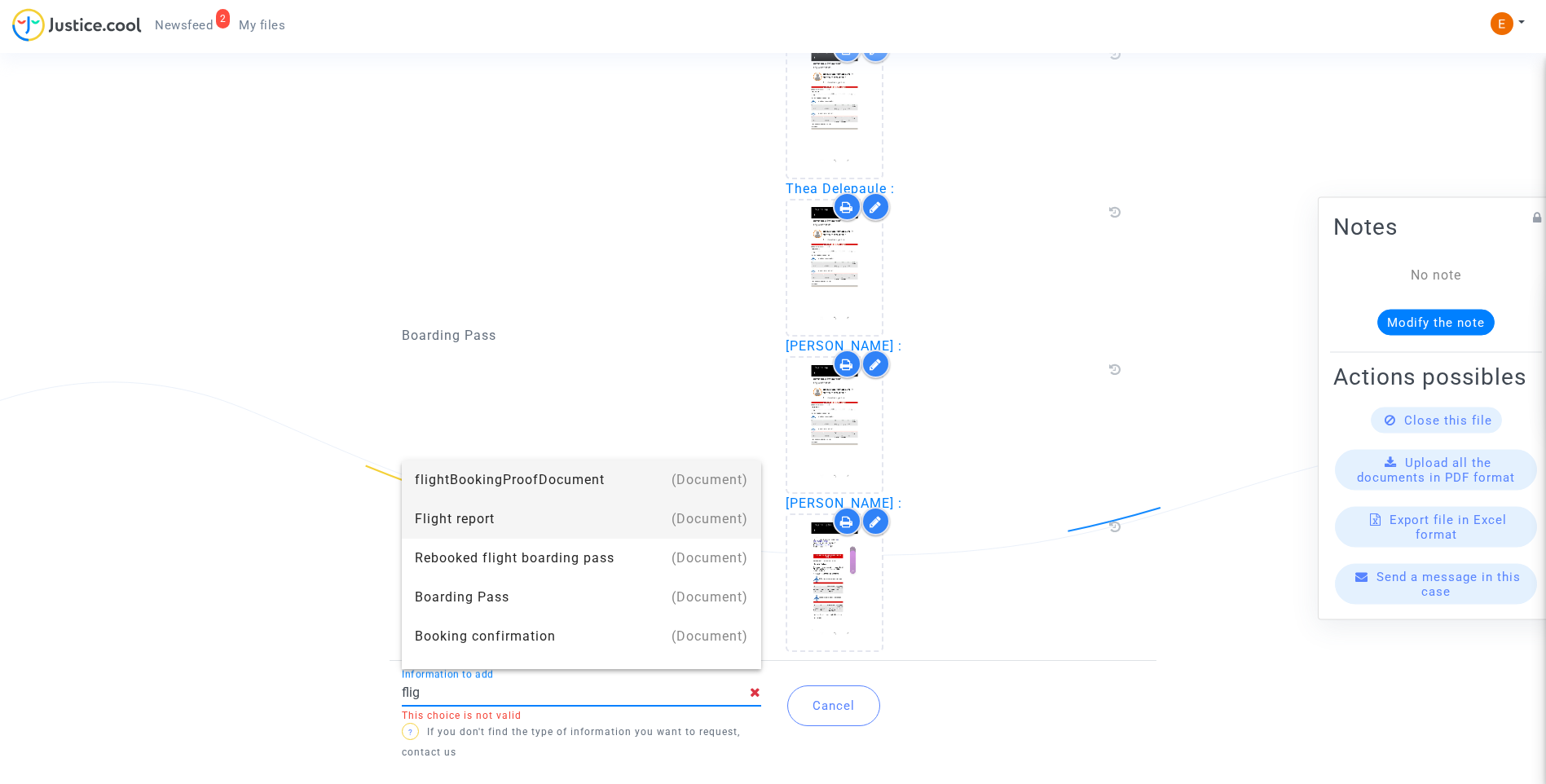
click at [532, 510] on div "Flight report" at bounding box center [581, 519] width 333 height 39
type input "Flight report"
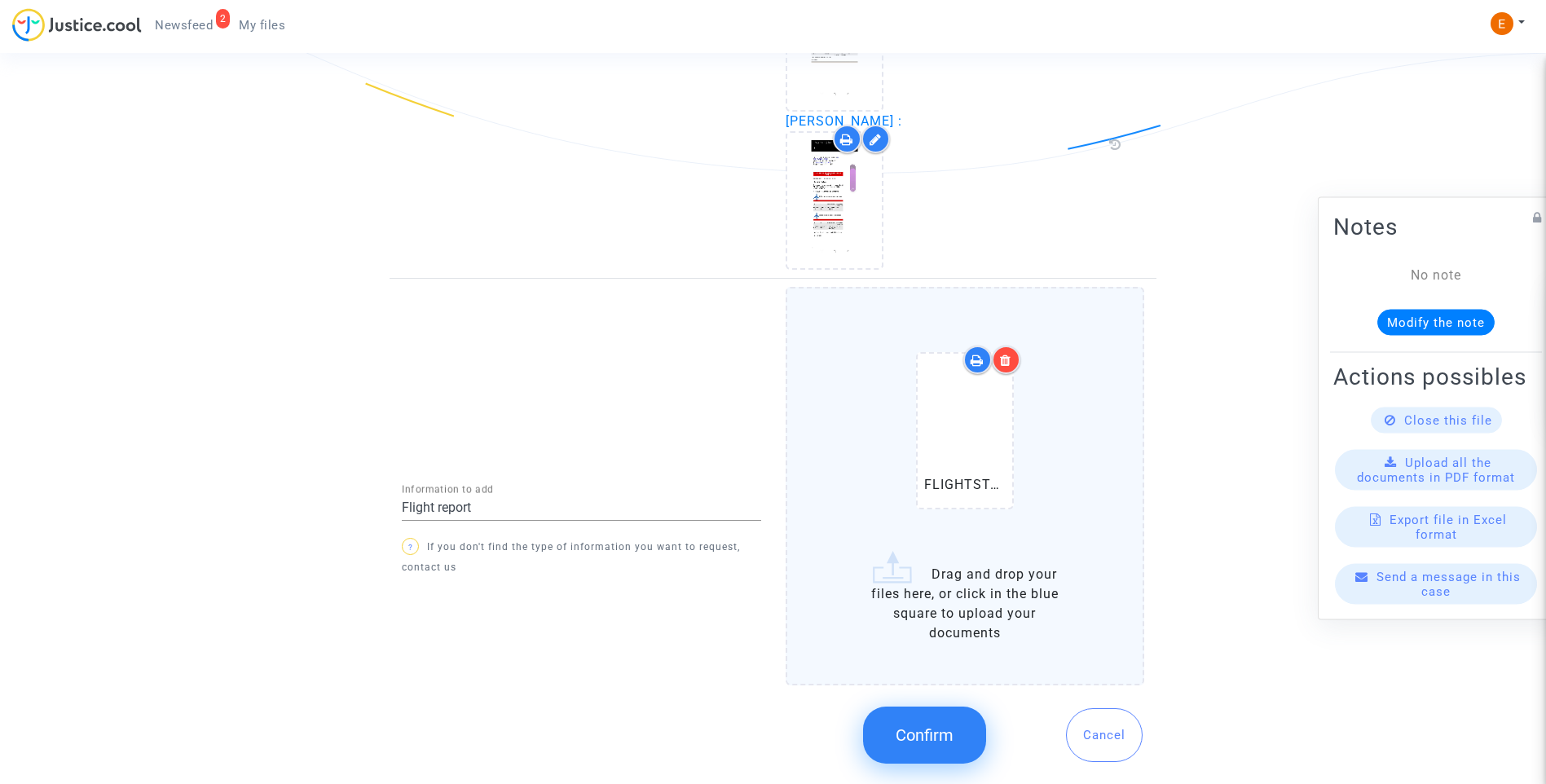
scroll to position [2158, 0]
click at [946, 740] on span "Confirm" at bounding box center [924, 734] width 58 height 20
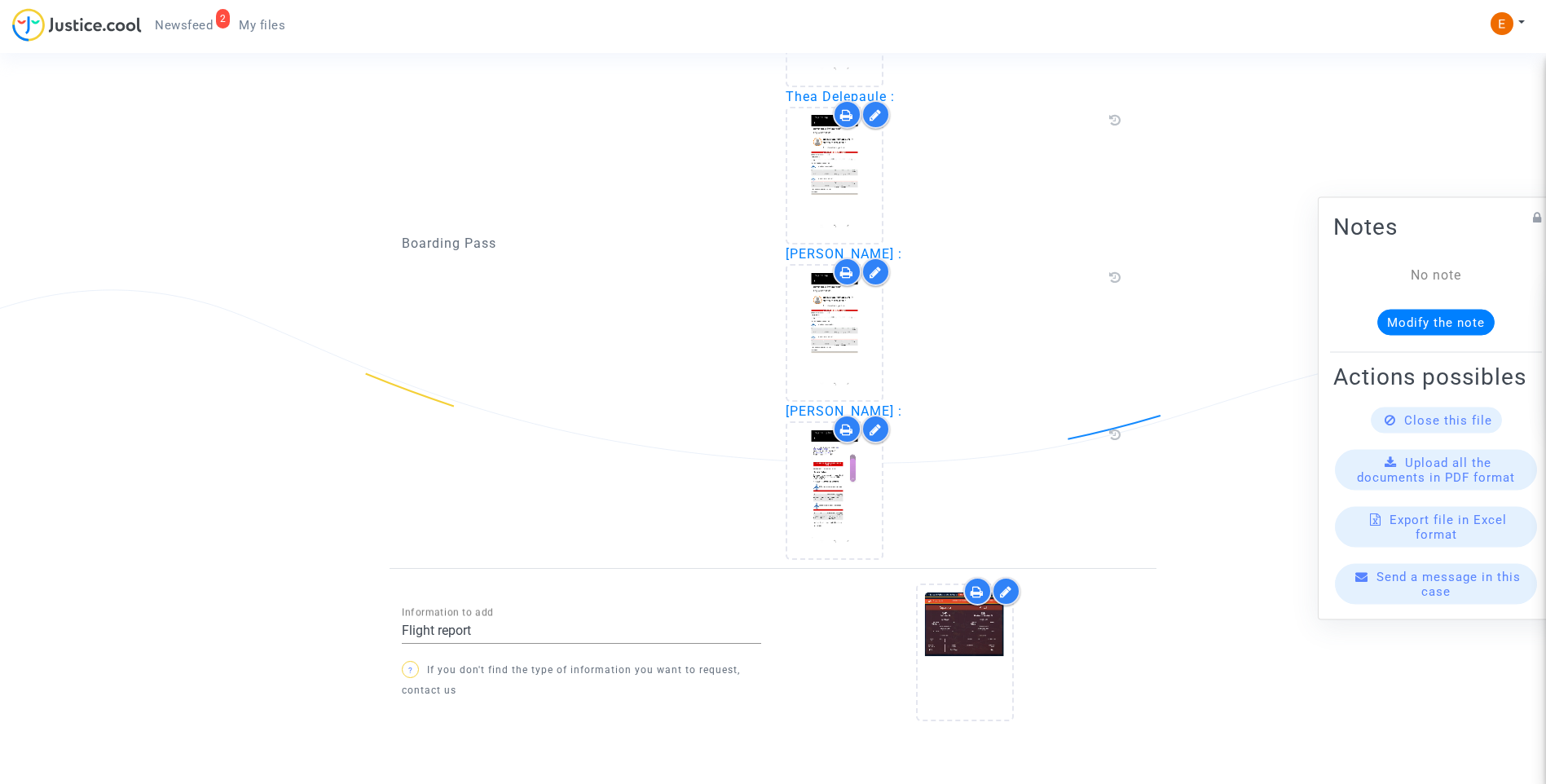
scroll to position [1929, 0]
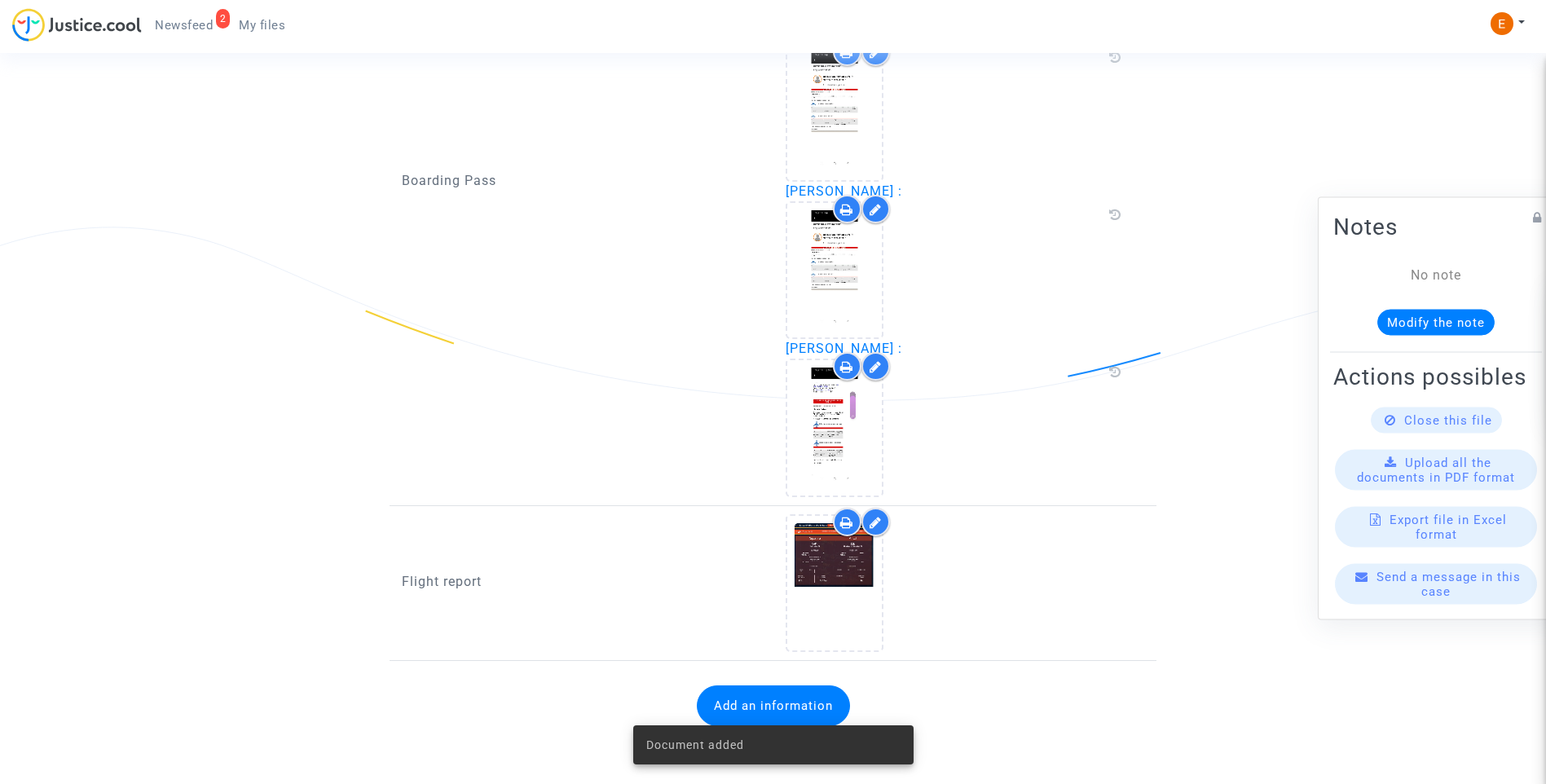
click at [161, 22] on span "Newsfeed" at bounding box center [184, 24] width 58 height 15
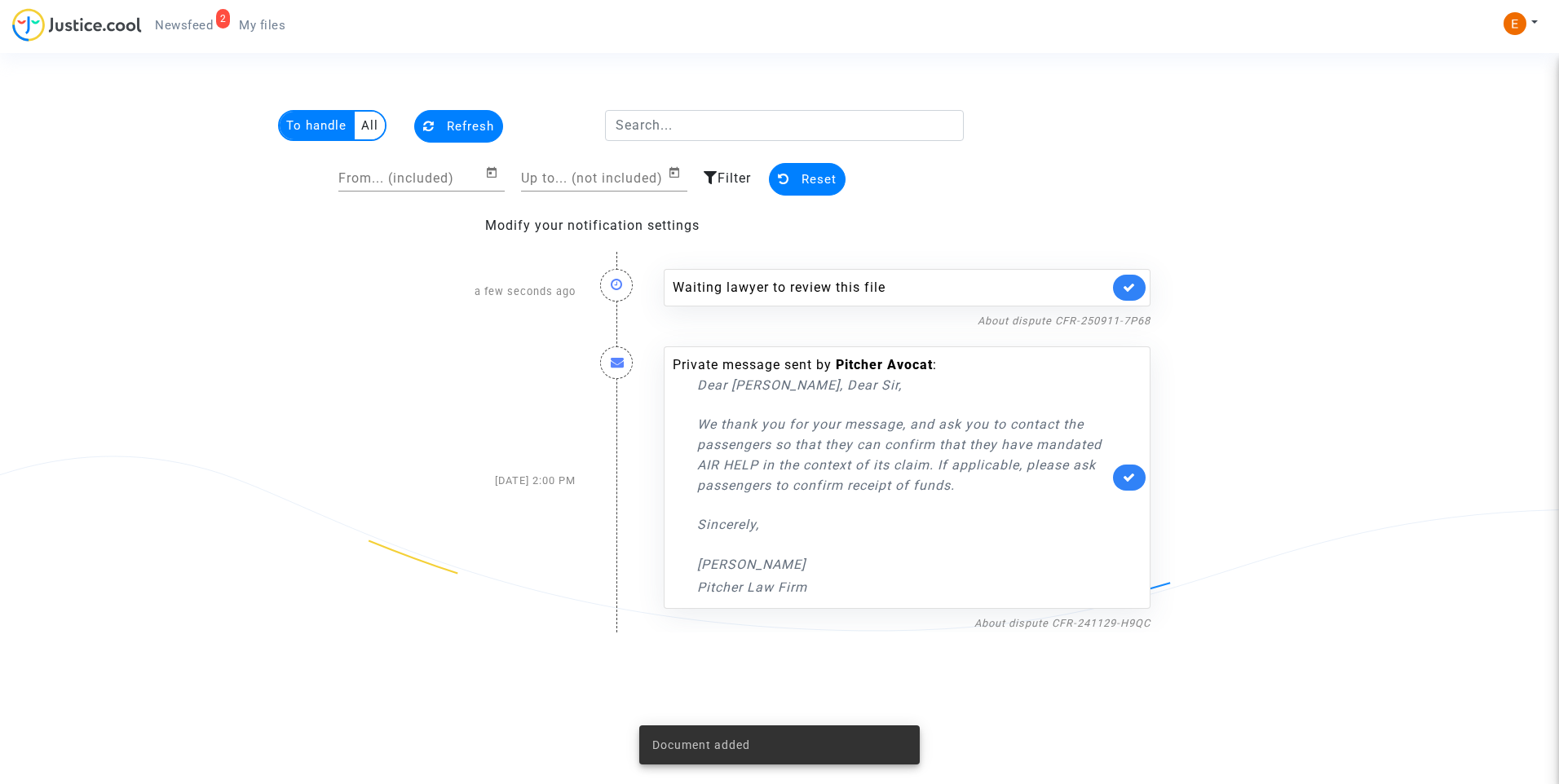
click at [1135, 287] on icon at bounding box center [1128, 287] width 13 height 13
